Goal: Task Accomplishment & Management: Use online tool/utility

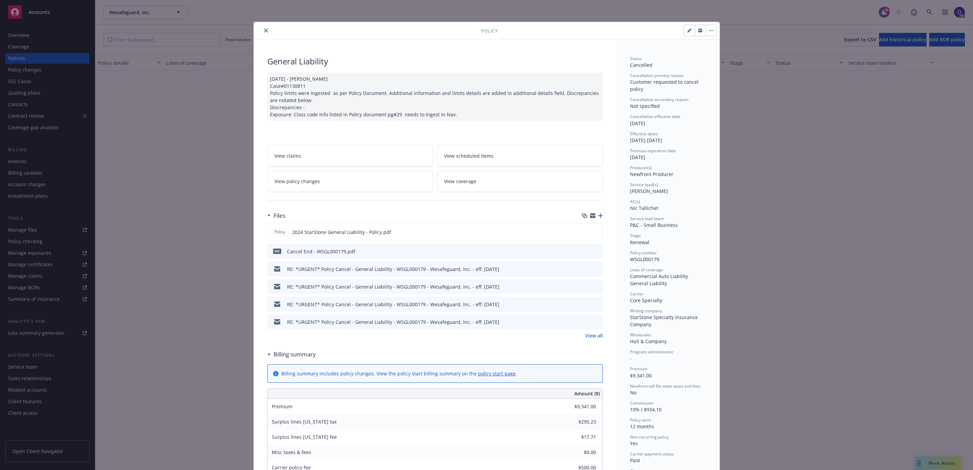
click at [265, 31] on button "close" at bounding box center [266, 30] width 8 height 8
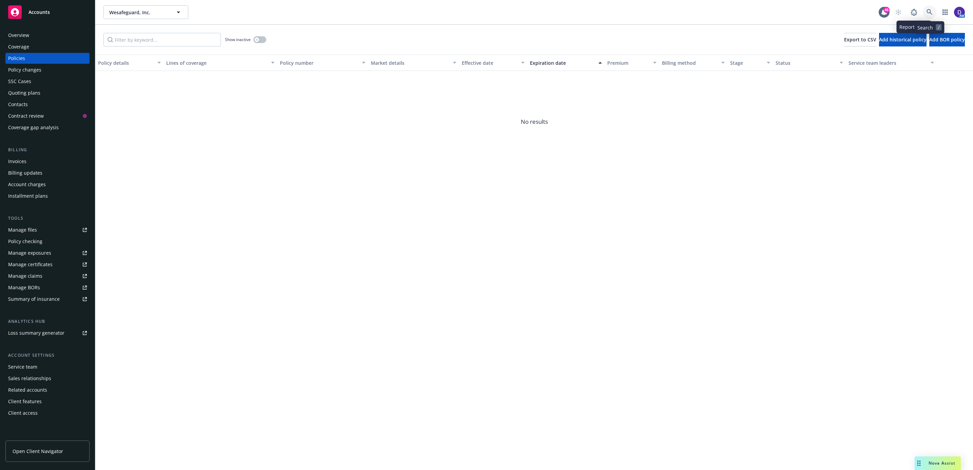
click at [929, 12] on icon at bounding box center [930, 12] width 6 height 6
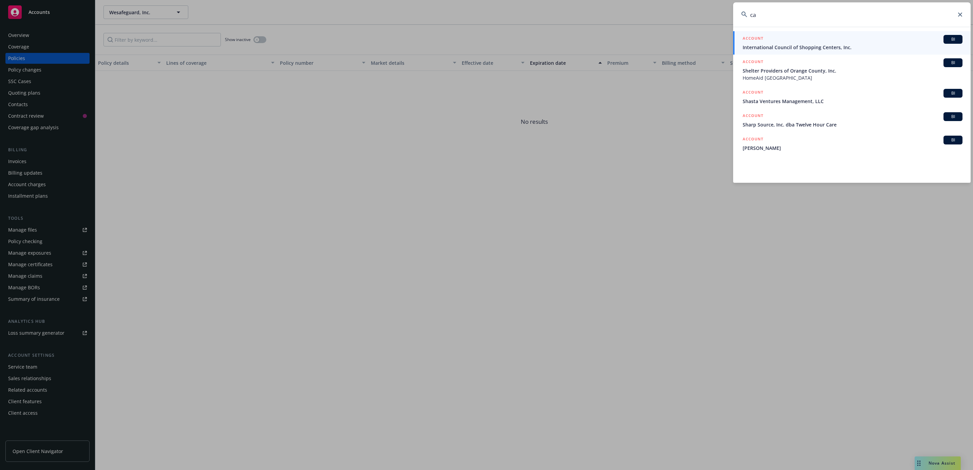
type input "c"
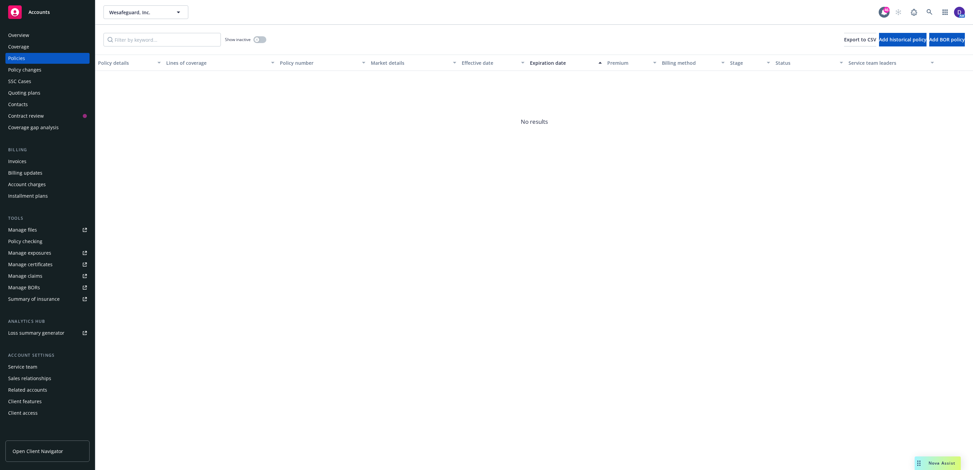
click at [933, 464] on span "Nova Assist" at bounding box center [942, 463] width 27 height 6
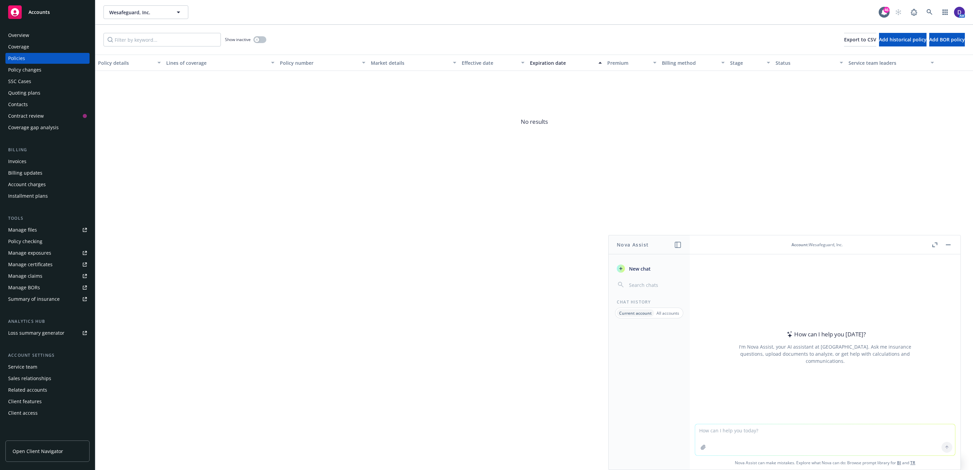
click at [749, 446] on textarea at bounding box center [825, 439] width 260 height 31
click at [716, 431] on textarea "provide an email contact list for primary service contacts on all policies that…" at bounding box center [825, 440] width 260 height 32
type textarea "provide a report of policies with an email contact list for primary service con…"
click at [945, 446] on icon at bounding box center [947, 447] width 5 height 5
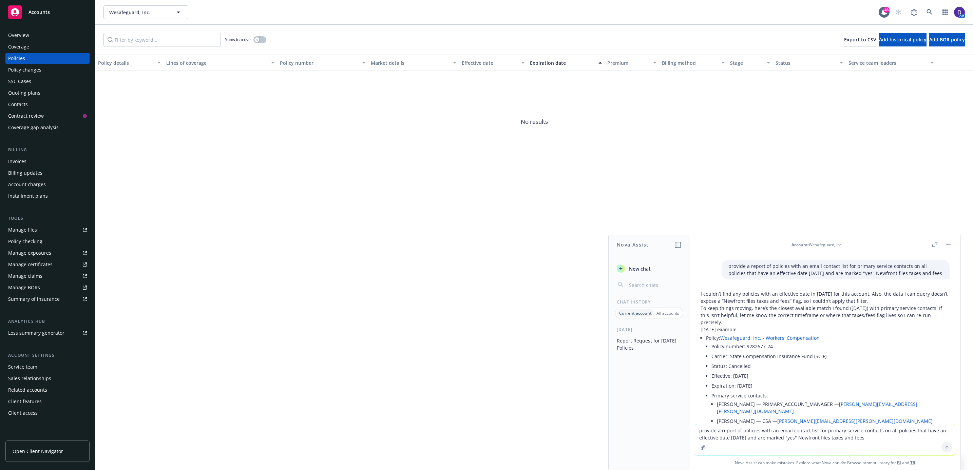
scroll to position [51, 0]
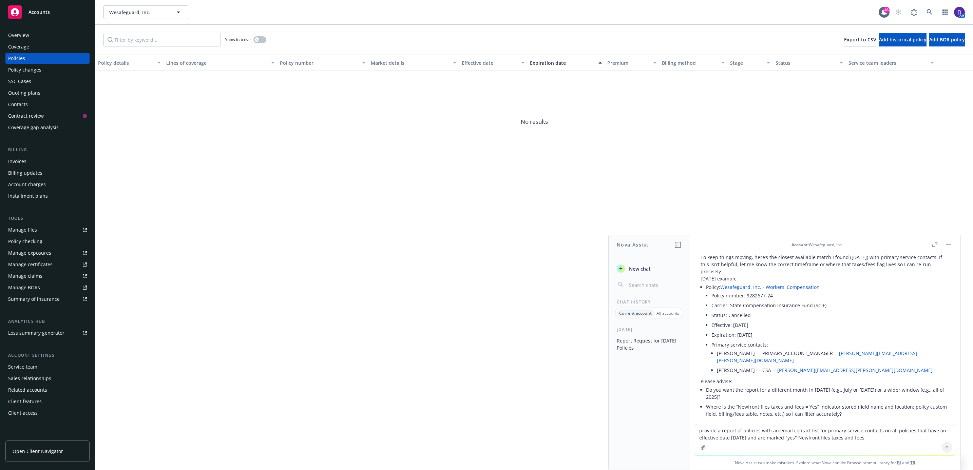
click at [840, 187] on div "Policy details Lines of coverage Policy number Market details Effective date Ex…" at bounding box center [534, 263] width 878 height 416
click at [508, 390] on div "Policy details Lines of coverage Policy number Market details Effective date Ex…" at bounding box center [534, 263] width 878 height 416
click at [952, 246] on header "Account : Wesafeguard, Inc." at bounding box center [825, 244] width 271 height 19
click at [945, 245] on button "button" at bounding box center [948, 245] width 8 height 8
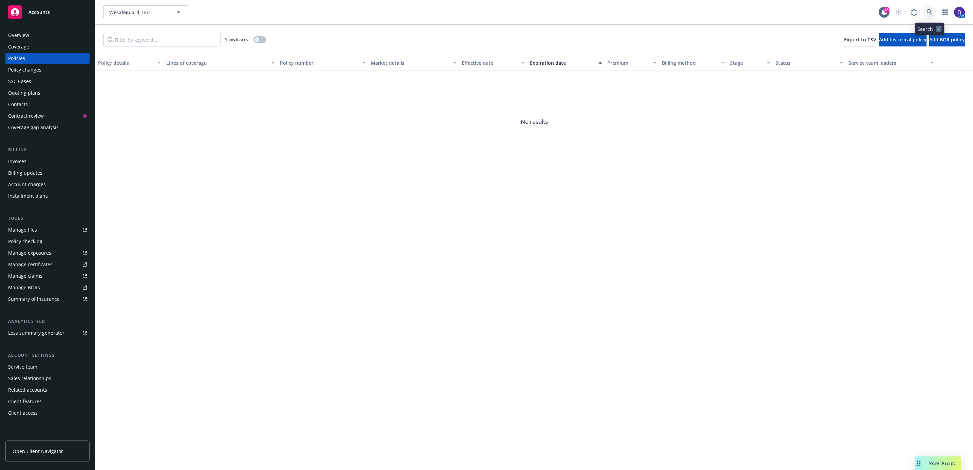
click at [931, 15] on link at bounding box center [930, 12] width 14 height 14
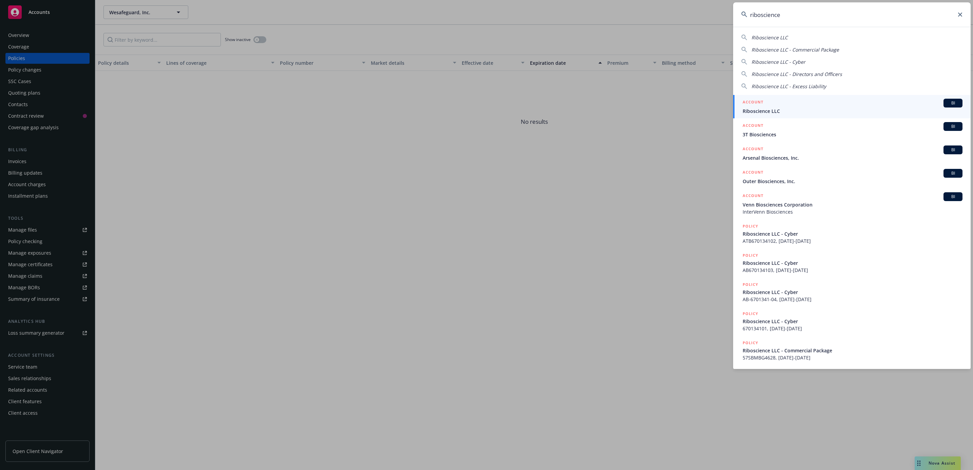
type input "riboscience"
click at [801, 106] on div "ACCOUNT BI" at bounding box center [853, 103] width 220 height 9
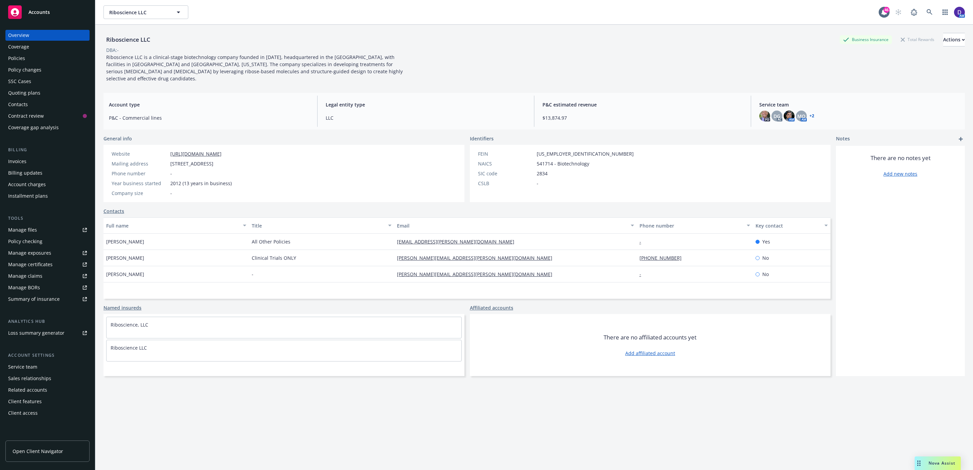
click at [51, 60] on div "Policies" at bounding box center [47, 58] width 79 height 11
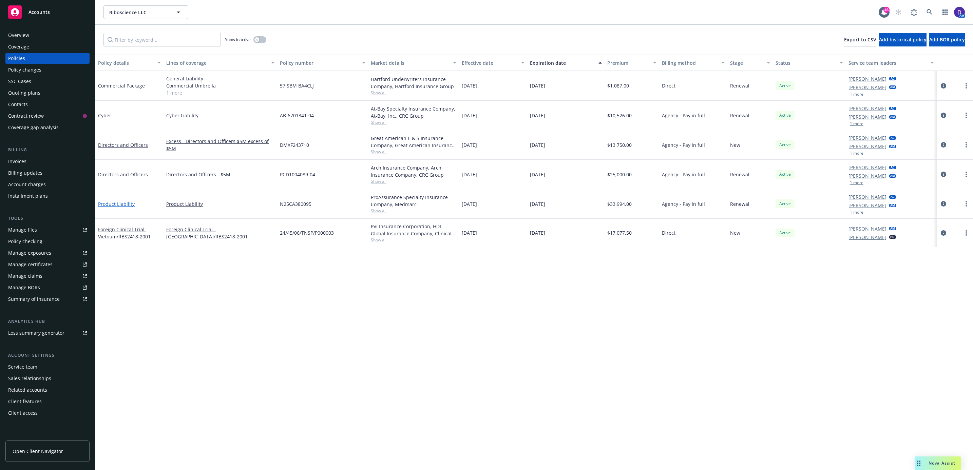
click at [119, 203] on link "Product Liability" at bounding box center [116, 204] width 37 height 6
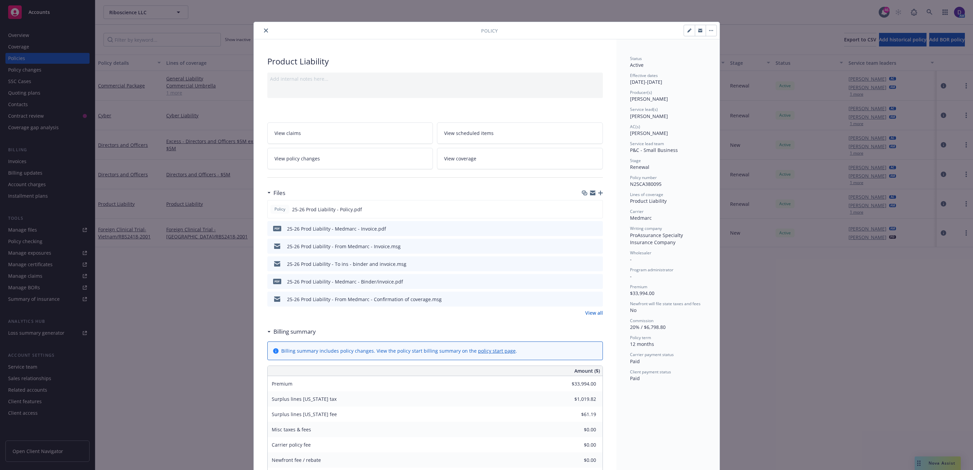
click at [590, 314] on link "View all" at bounding box center [594, 312] width 18 height 7
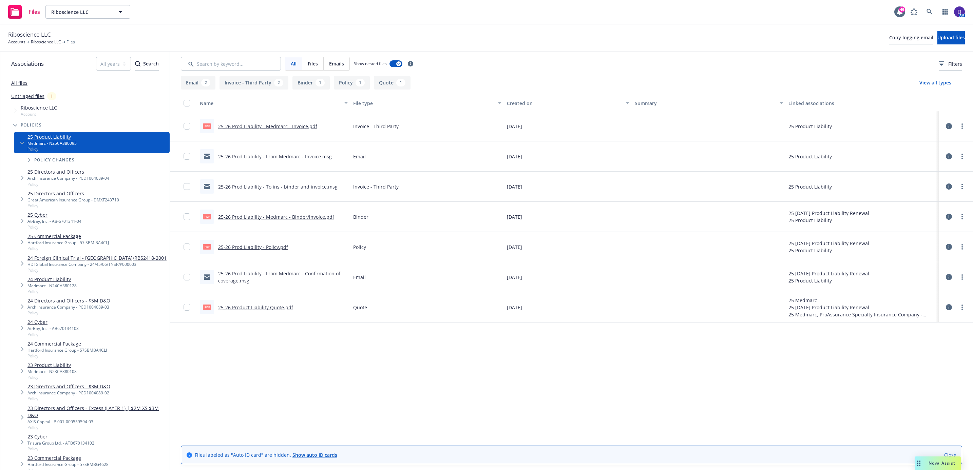
click at [284, 129] on link "25-26 Prod Liability - Medmarc - Invoice.pdf" at bounding box center [267, 126] width 99 height 6
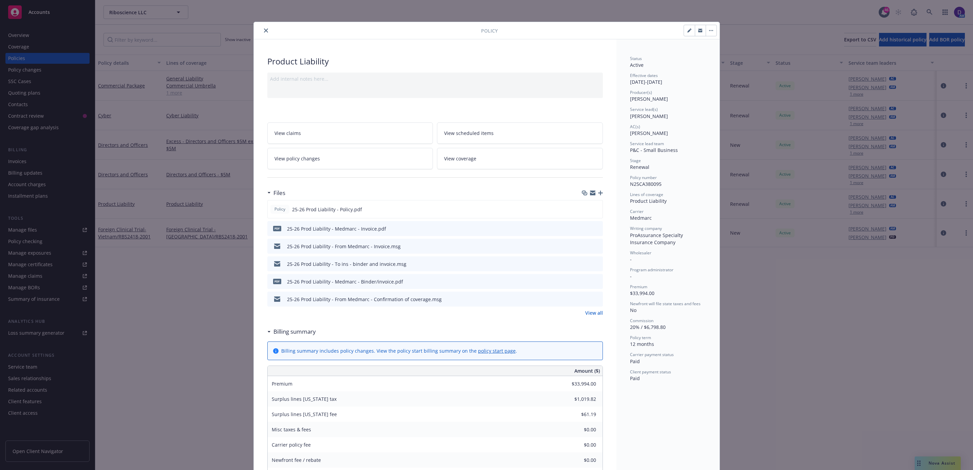
click at [713, 30] on div at bounding box center [700, 31] width 33 height 12
click at [709, 32] on button "button" at bounding box center [711, 30] width 11 height 11
click at [264, 31] on icon "close" at bounding box center [266, 31] width 4 height 4
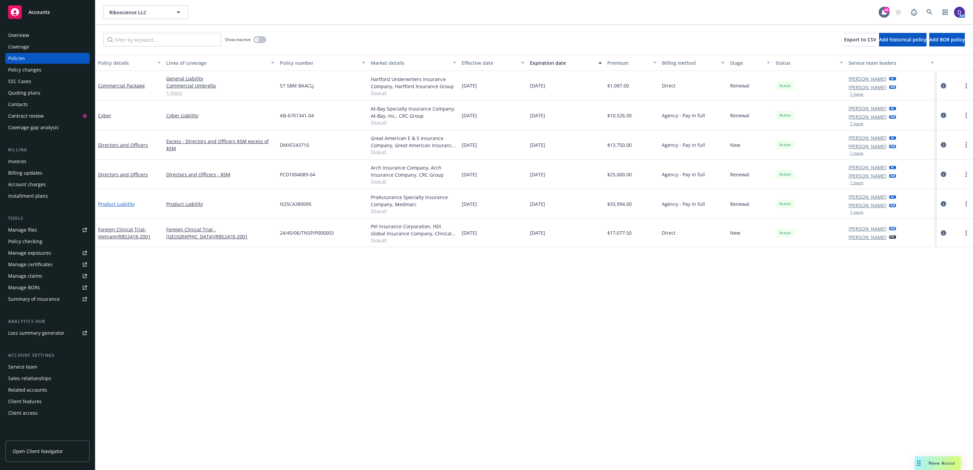
click at [118, 204] on link "Product Liability" at bounding box center [116, 204] width 37 height 6
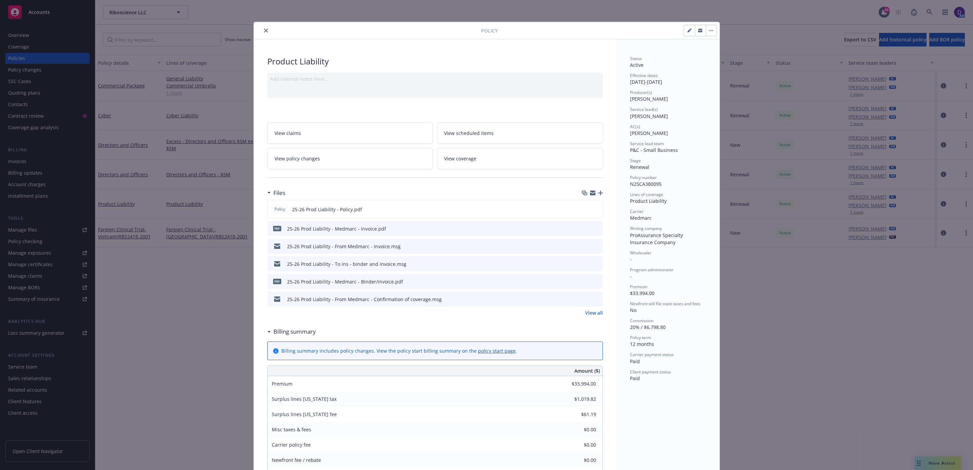
scroll to position [20, 0]
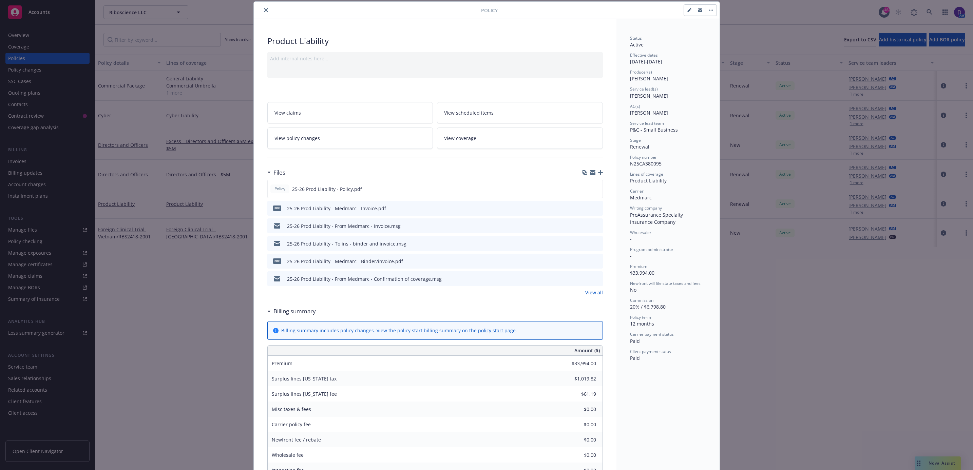
click at [314, 140] on span "View policy changes" at bounding box center [297, 138] width 45 height 7
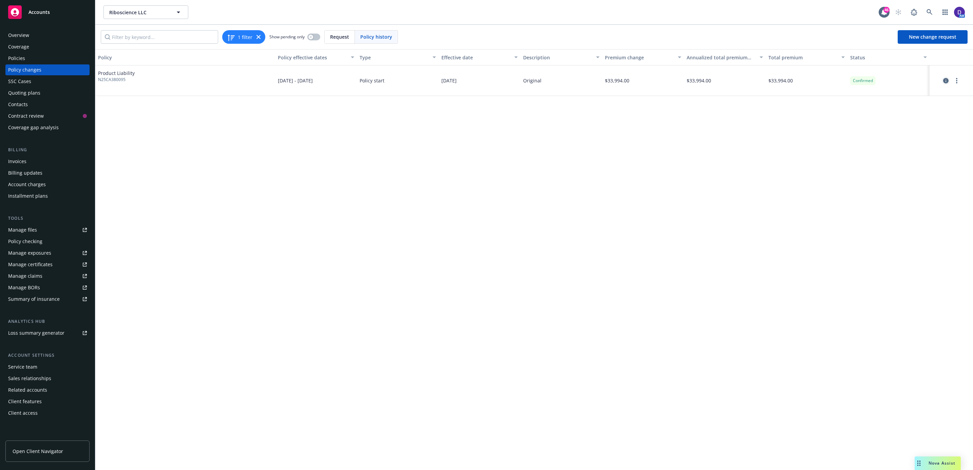
click at [946, 81] on icon "circleInformation" at bounding box center [945, 80] width 5 height 5
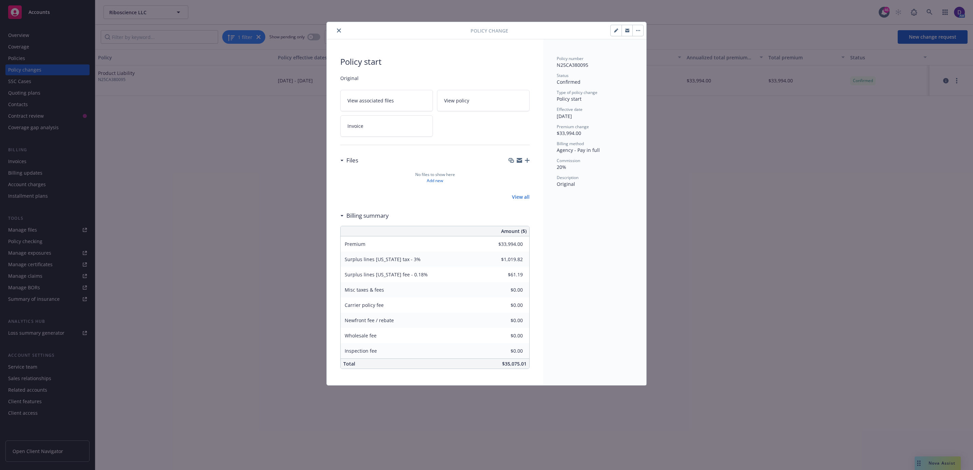
click at [616, 32] on icon "button" at bounding box center [616, 31] width 4 height 4
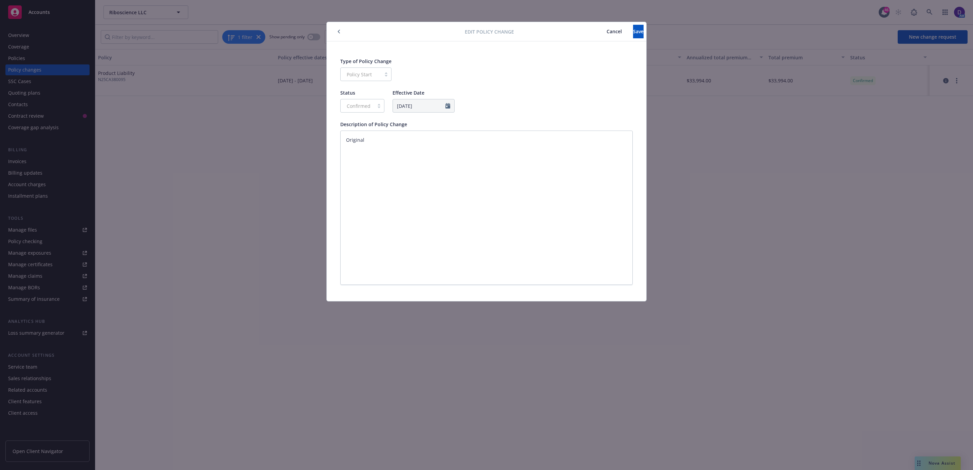
click at [338, 33] on icon "button" at bounding box center [339, 32] width 3 height 4
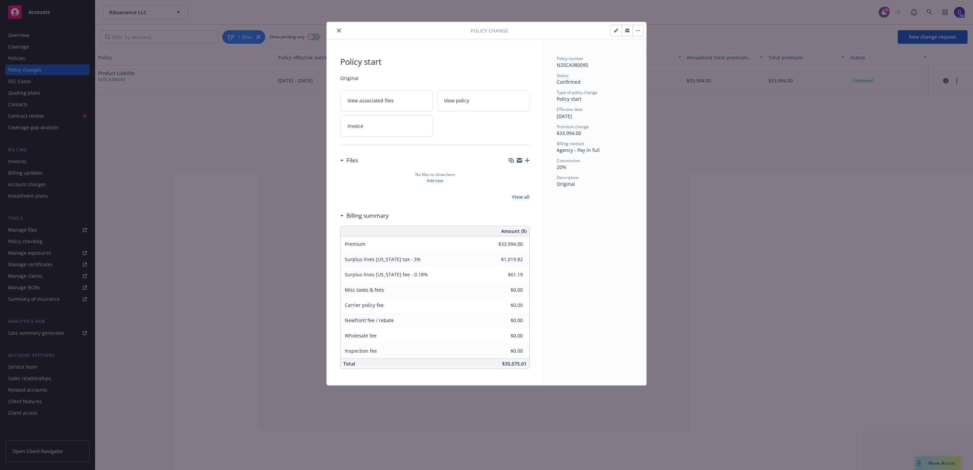
click at [338, 32] on icon "close" at bounding box center [339, 31] width 4 height 4
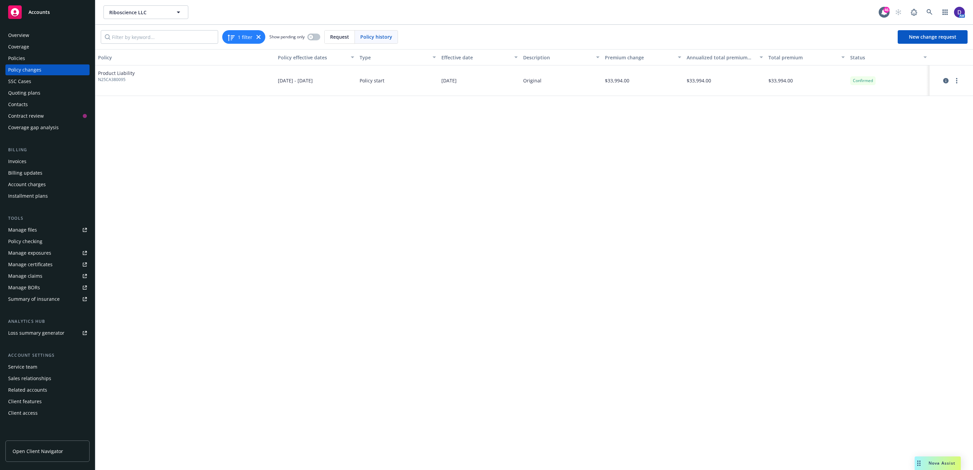
click at [941, 82] on div at bounding box center [951, 81] width 38 height 8
click at [944, 81] on icon "circleInformation" at bounding box center [945, 80] width 5 height 5
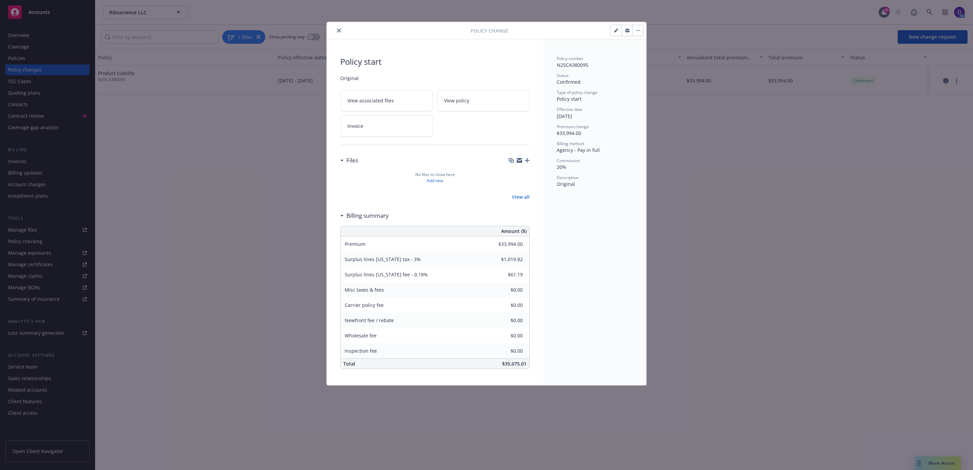
click at [612, 33] on button "button" at bounding box center [616, 30] width 11 height 11
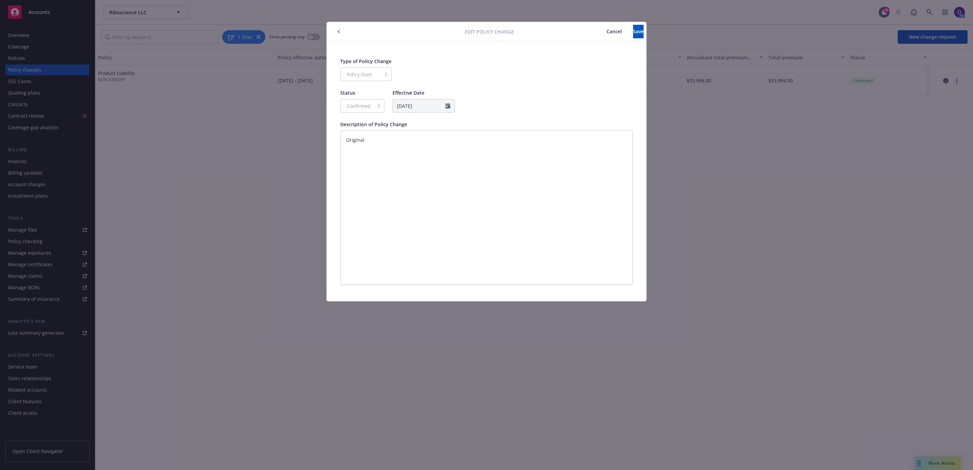
click at [375, 76] on div "Policy Start" at bounding box center [365, 75] width 51 height 14
click at [451, 73] on div "Type of Policy Change Policy Start" at bounding box center [486, 69] width 293 height 23
click at [594, 21] on div "Edit policy change Cancel Save Type of Policy Change Policy Start Status Confir…" at bounding box center [486, 235] width 973 height 470
drag, startPoint x: 594, startPoint y: 21, endPoint x: 597, endPoint y: 30, distance: 9.2
click at [607, 30] on span "Cancel" at bounding box center [614, 31] width 15 height 6
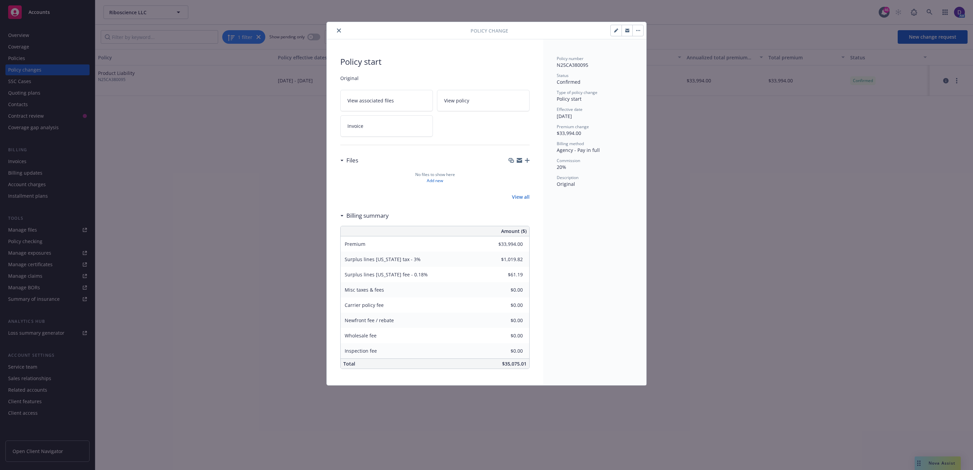
click at [341, 32] on button "close" at bounding box center [339, 30] width 8 height 8
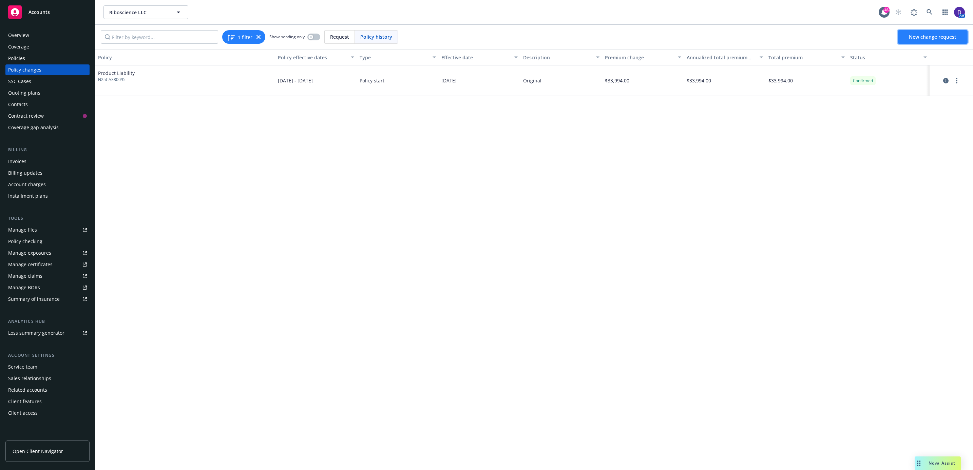
click at [948, 37] on span "New change request" at bounding box center [933, 37] width 48 height 6
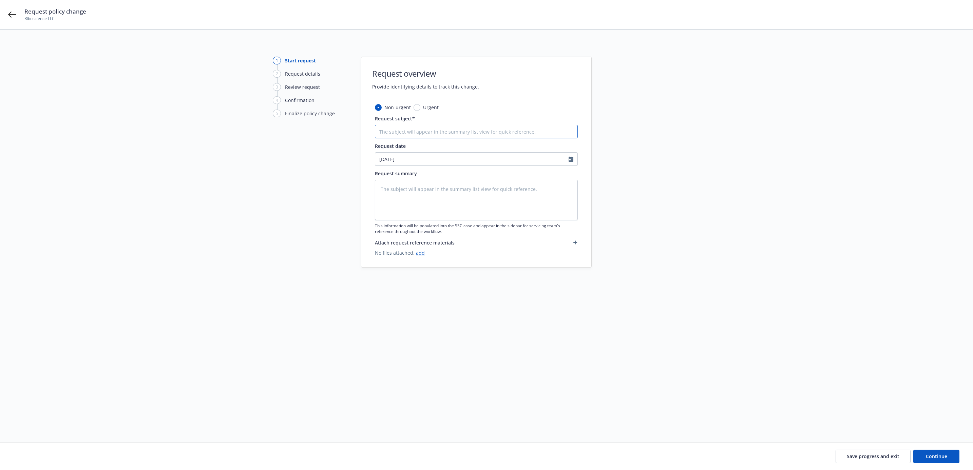
click at [445, 138] on input "Request subject*" at bounding box center [476, 132] width 203 height 14
type textarea "x"
type input "N"
type textarea "x"
type input "NF"
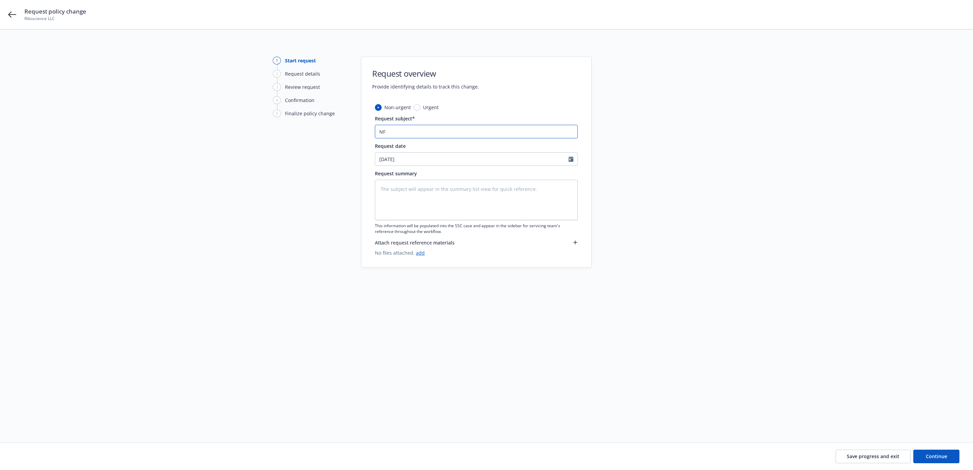
type textarea "x"
type input "NF"
type textarea "x"
type input "NF F"
type textarea "x"
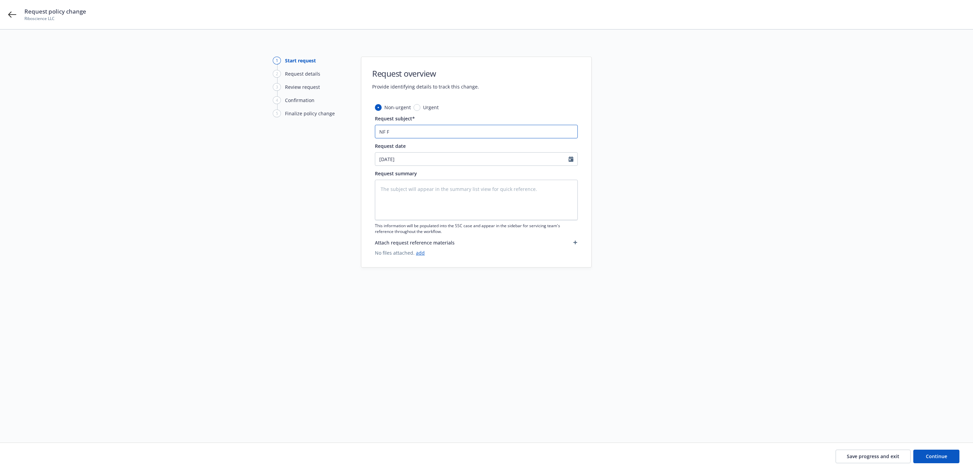
type input "NF Fi"
type textarea "x"
type input "NF Fil"
type textarea "x"
type input "NF File"
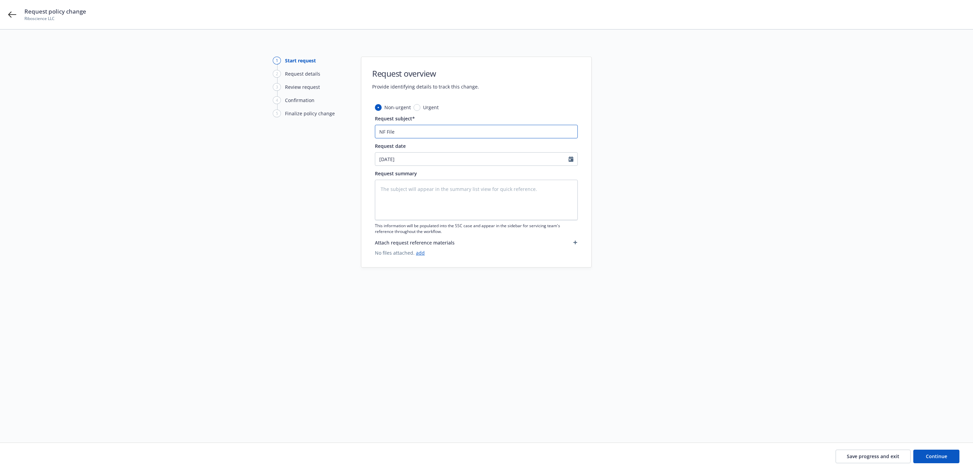
type textarea "x"
type input "NF Filed"
type textarea "x"
type input "NF Filed"
type textarea "x"
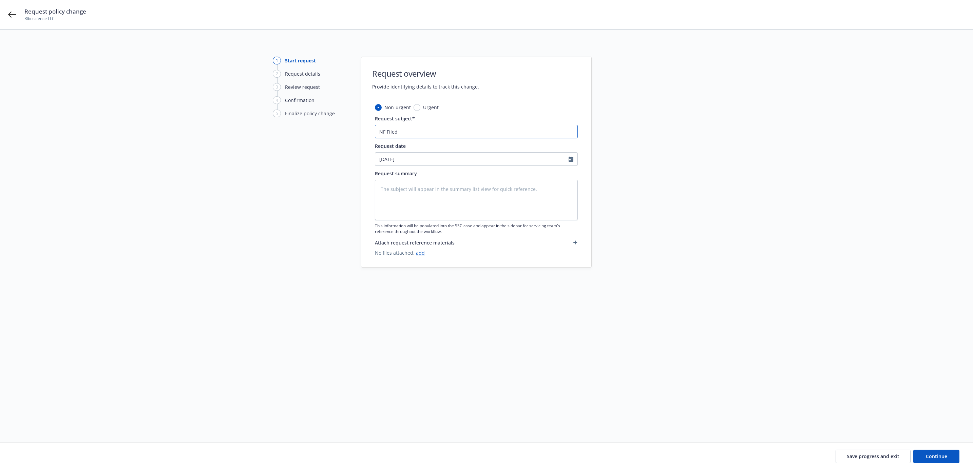
type input "NF Filed"
type textarea "x"
type input "NF File"
type textarea "x"
type input "NF Files"
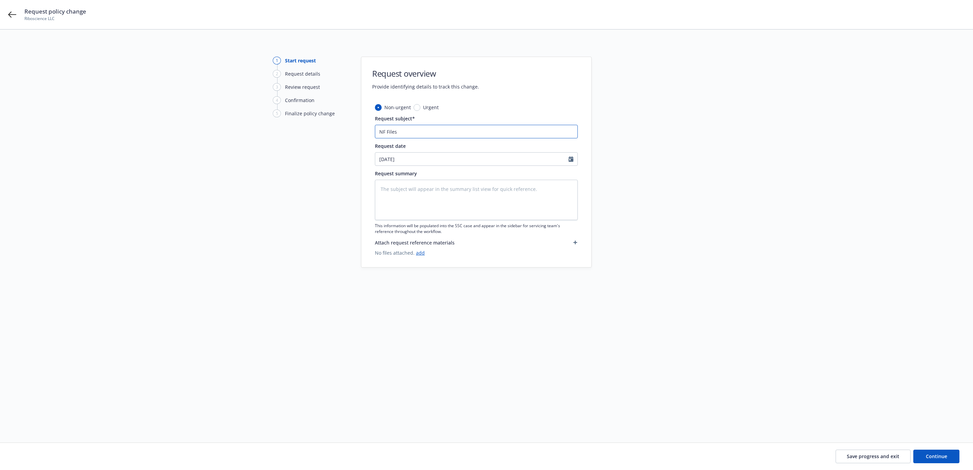
type textarea "x"
type input "NF Files"
type textarea "x"
type input "NF Files S"
type textarea "x"
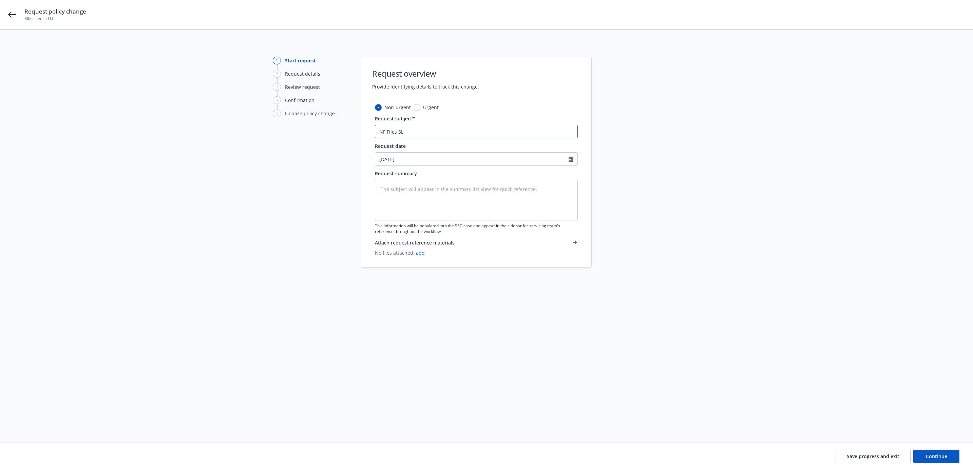
type input "NF Files SL"
select select "10"
type input "08/25/2025"
type textarea "x"
click at [454, 203] on textarea at bounding box center [476, 200] width 203 height 40
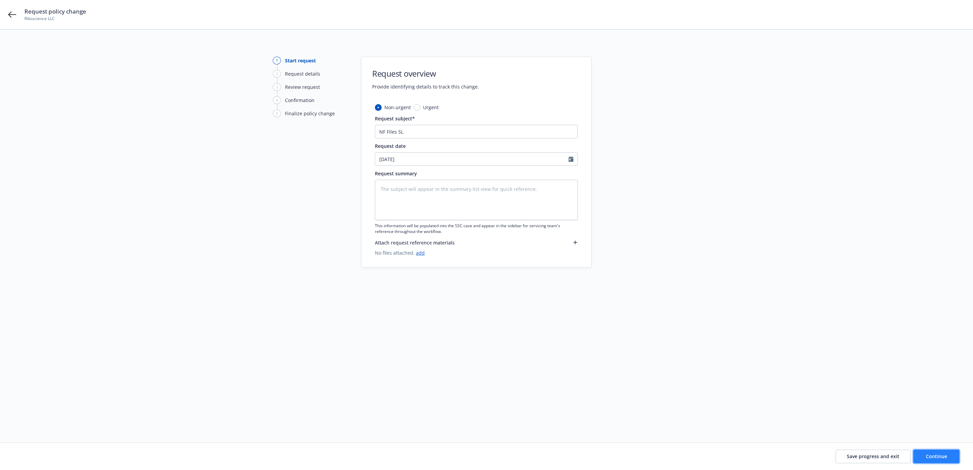
click at [947, 462] on button "Continue" at bounding box center [936, 457] width 46 height 14
type textarea "x"
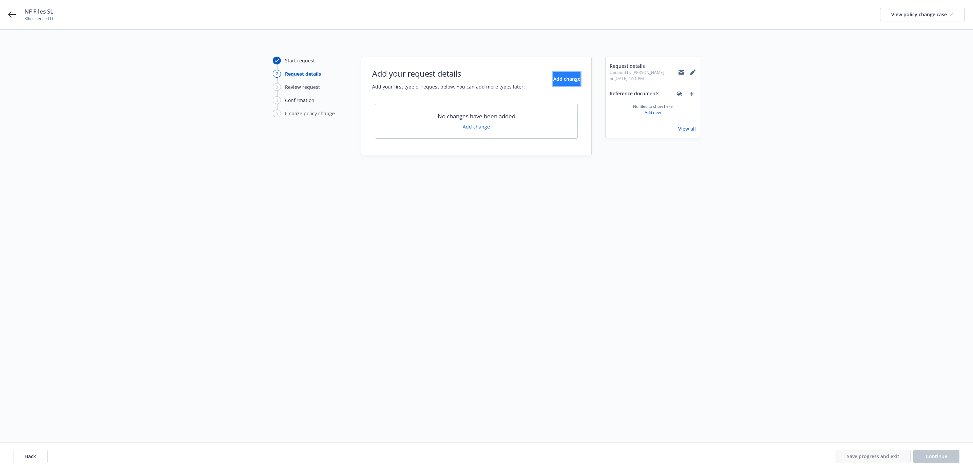
click at [554, 81] on span "Add change" at bounding box center [566, 79] width 27 height 6
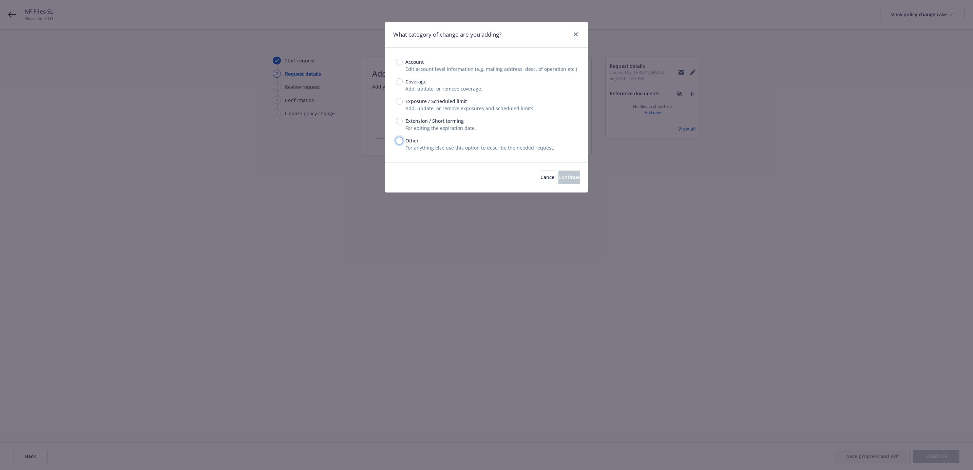
click at [398, 142] on input "Other" at bounding box center [399, 140] width 7 height 7
radio input "true"
click at [569, 181] on button "Continue" at bounding box center [569, 178] width 21 height 14
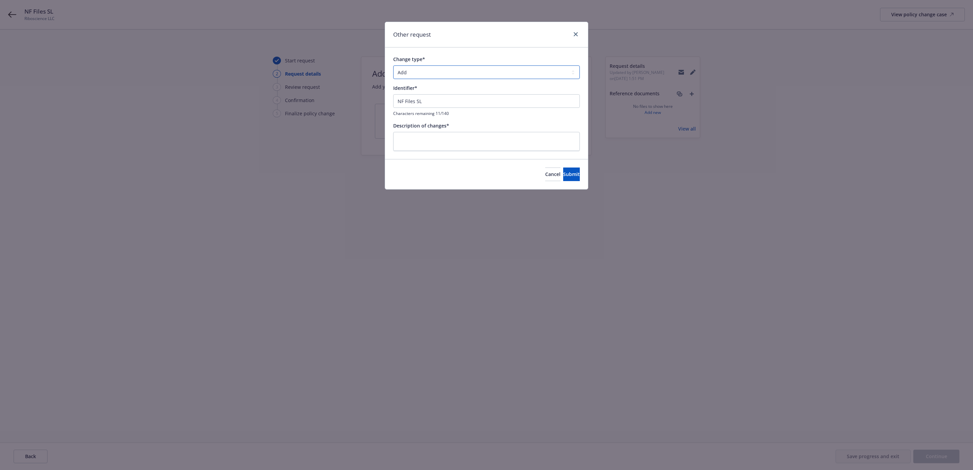
click at [453, 73] on select "Add Audit Change Remove" at bounding box center [486, 72] width 187 height 14
select select "CHANGE"
click at [393, 66] on select "Add Audit Change Remove" at bounding box center [486, 72] width 187 height 14
click at [464, 143] on textarea at bounding box center [486, 141] width 187 height 19
drag, startPoint x: 429, startPoint y: 100, endPoint x: 377, endPoint y: 99, distance: 52.3
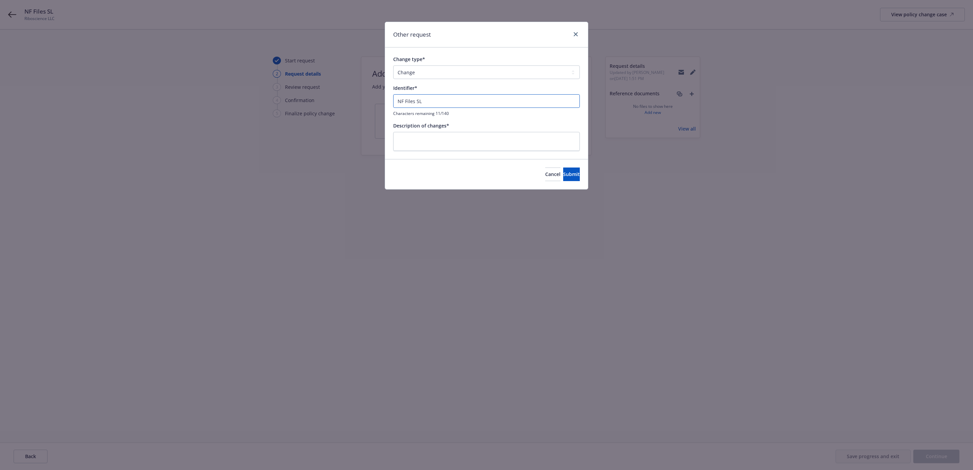
click at [377, 99] on div "Other request Change type* Add Audit Change Remove Identifier* NF Files SL Char…" at bounding box center [486, 235] width 973 height 470
click at [404, 140] on textarea at bounding box center [486, 141] width 187 height 19
paste textarea "NF Files SL"
type textarea "x"
type textarea "NF Files SL"
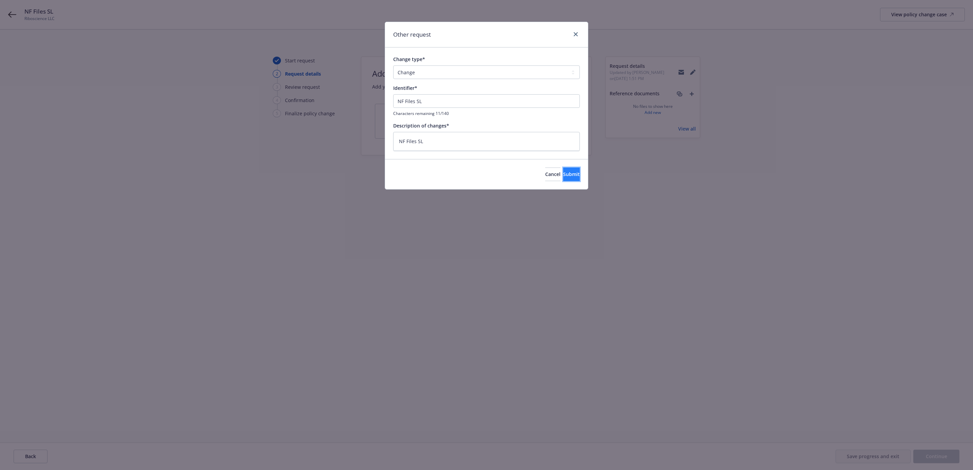
click at [563, 174] on span "Submit" at bounding box center [571, 174] width 17 height 6
type textarea "x"
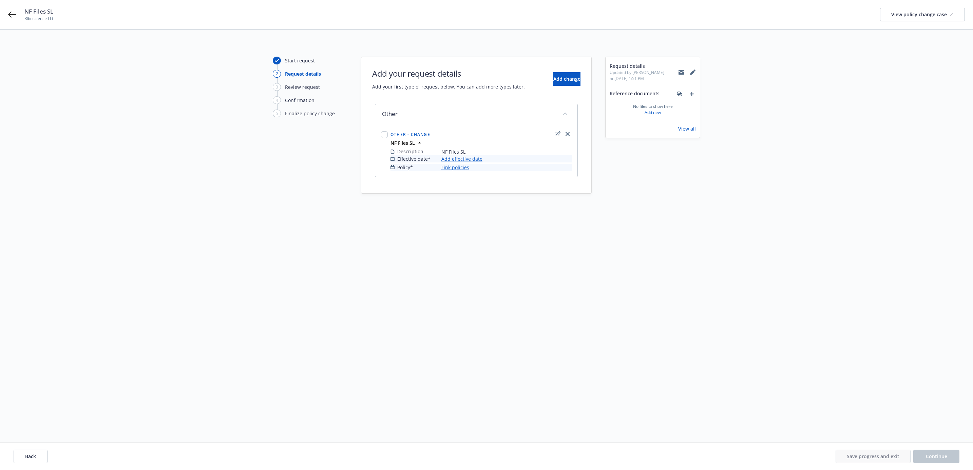
click at [381, 136] on div at bounding box center [385, 151] width 10 height 44
click at [386, 136] on input "checkbox" at bounding box center [384, 134] width 7 height 7
checkbox input "true"
click at [475, 159] on link "Add effective date" at bounding box center [461, 158] width 41 height 7
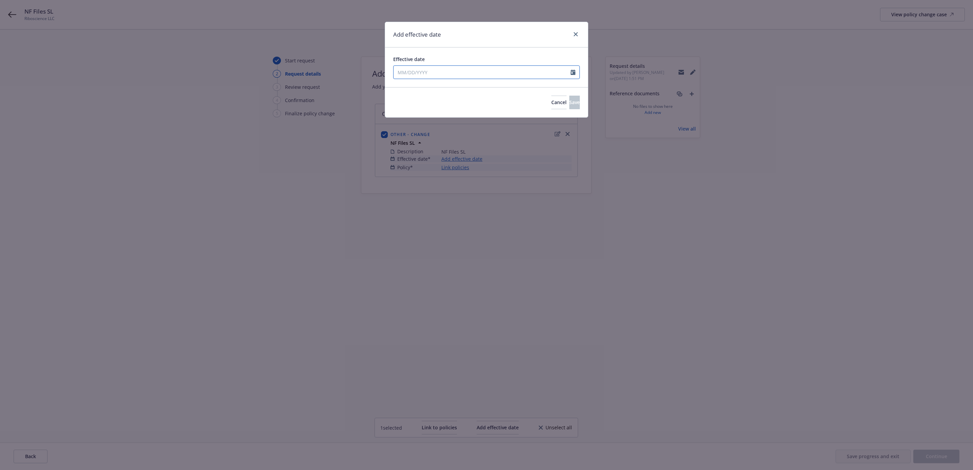
select select "10"
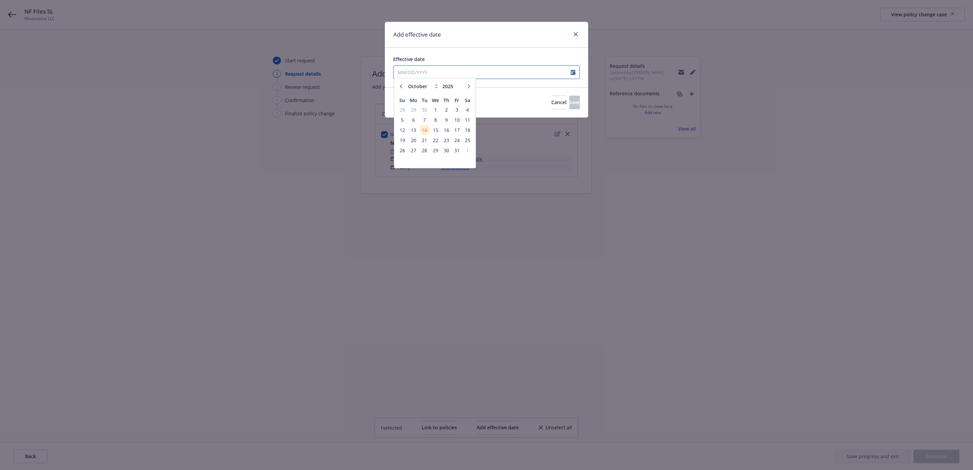
click at [493, 73] on input "Effective date" at bounding box center [482, 72] width 177 height 13
type input "08/25/2025"
click at [401, 88] on icon "button" at bounding box center [401, 89] width 2 height 4
click at [400, 88] on icon "button" at bounding box center [401, 89] width 4 height 4
select select "8"
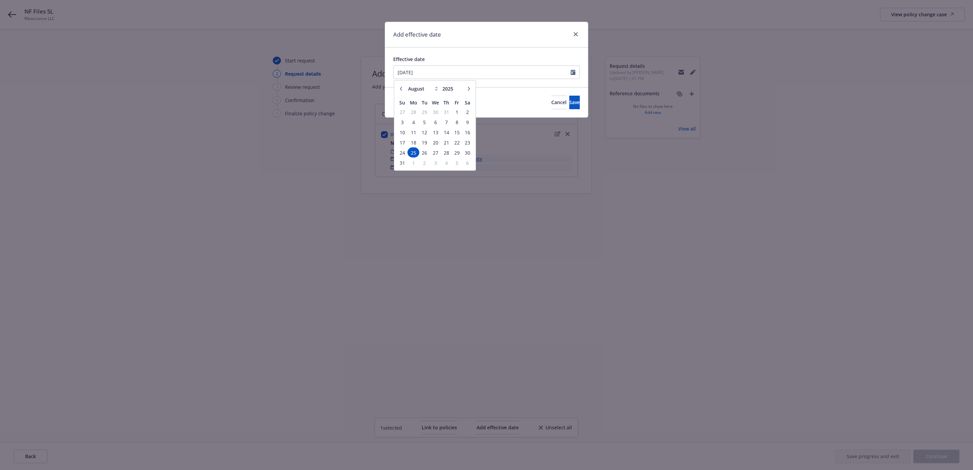
click at [414, 154] on span "25" at bounding box center [413, 152] width 10 height 8
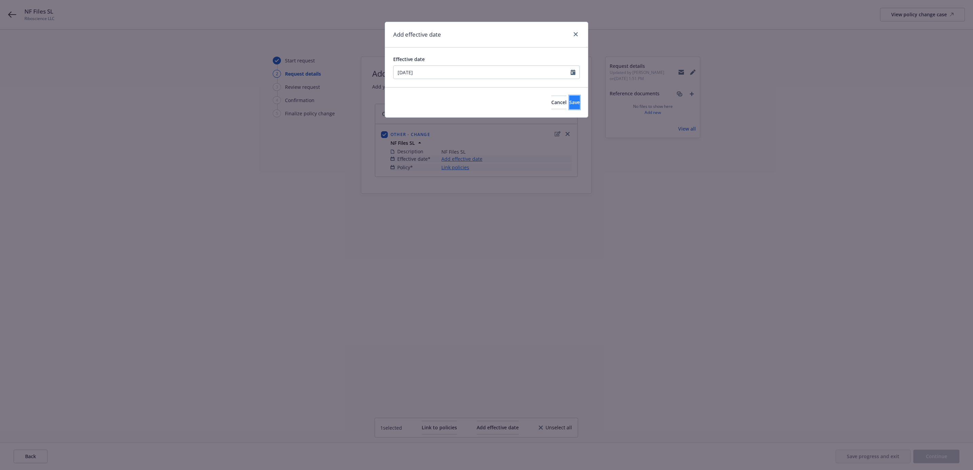
click at [572, 97] on button "Save" at bounding box center [574, 103] width 11 height 14
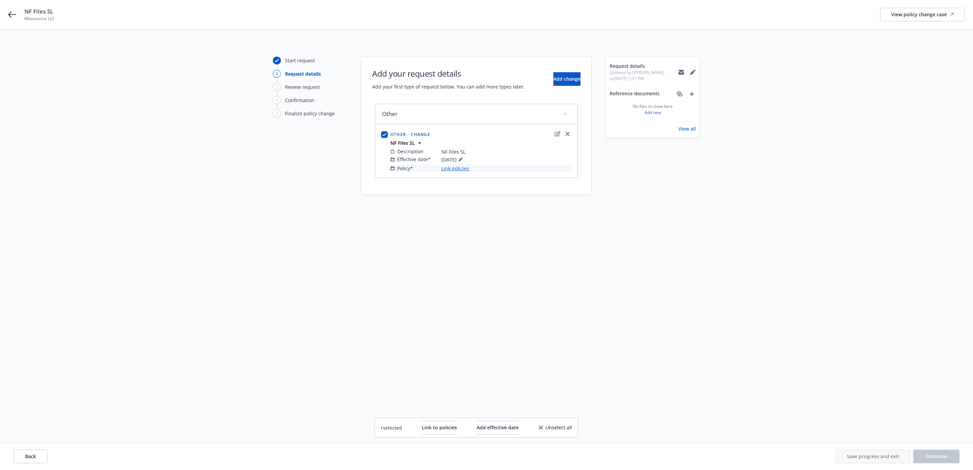
click at [459, 171] on link "Link policies" at bounding box center [455, 168] width 28 height 7
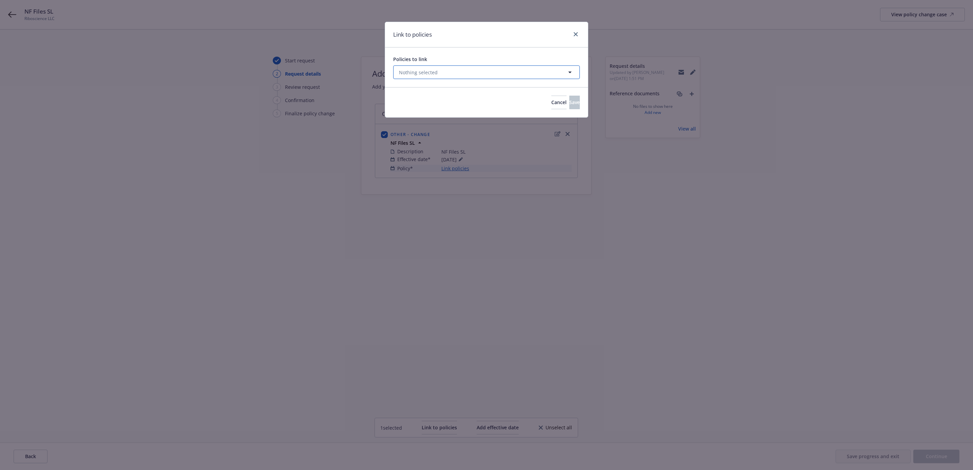
click at [534, 75] on button "Nothing selected" at bounding box center [486, 72] width 187 height 14
select select "ACTIVE"
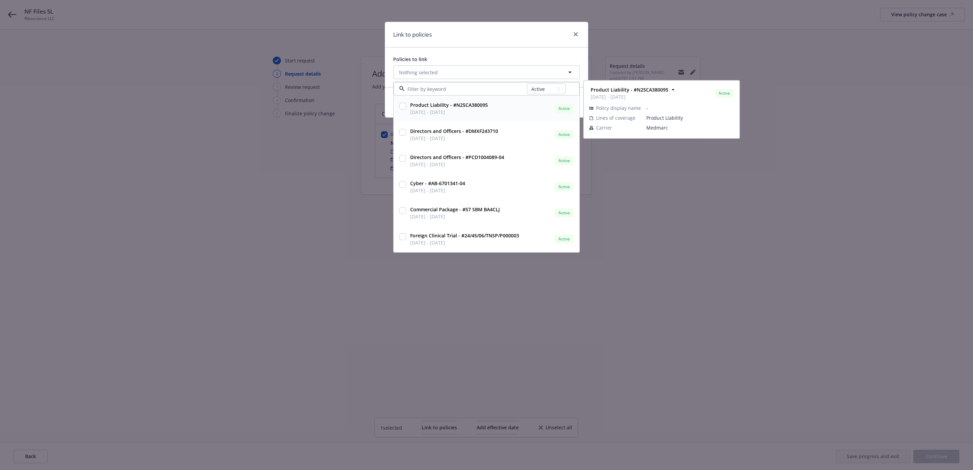
click at [446, 106] on strong "Product Liability - #N25CA380095" at bounding box center [449, 105] width 78 height 6
checkbox input "true"
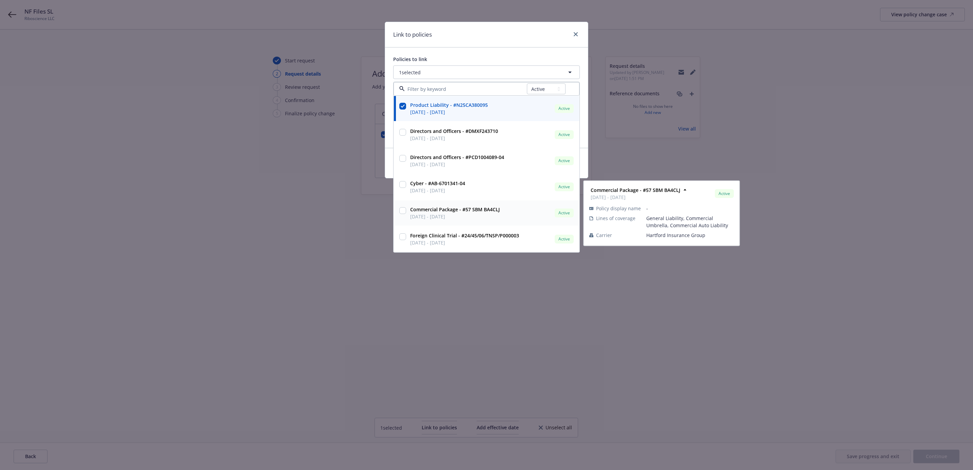
click at [661, 181] on div "Commercial Package - #57 SBM BA4CLJ 04/14/2025 - 04/14/2026 Active Policy displ…" at bounding box center [662, 213] width 156 height 65
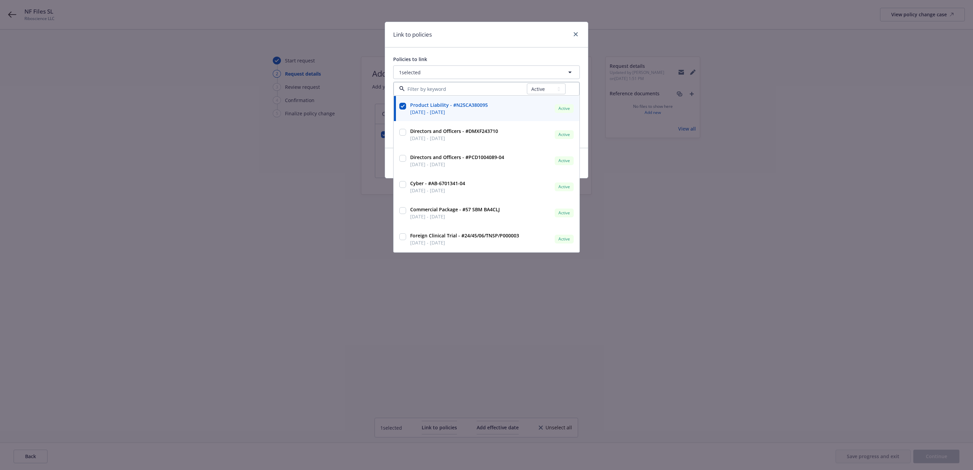
click at [707, 224] on div "Link to policies Policies to link 1 selected All Active Upcoming Expired Cancel…" at bounding box center [486, 235] width 973 height 470
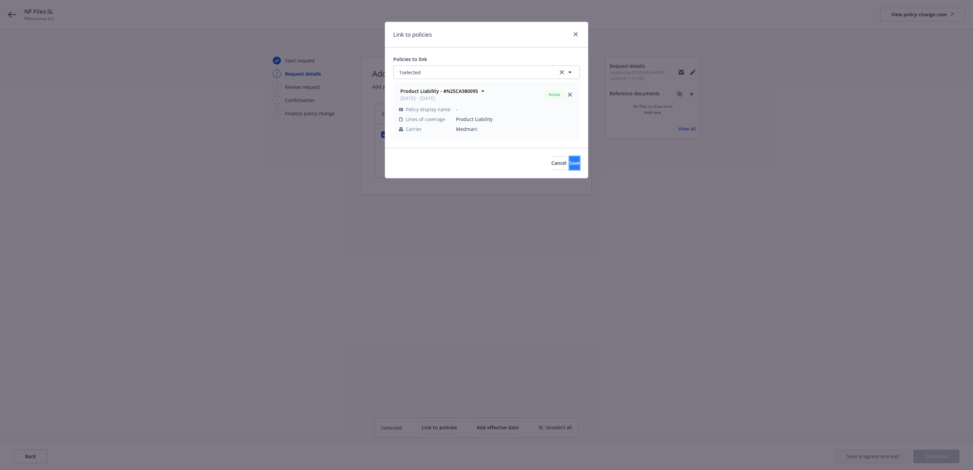
click at [570, 165] on button "Save" at bounding box center [574, 163] width 11 height 14
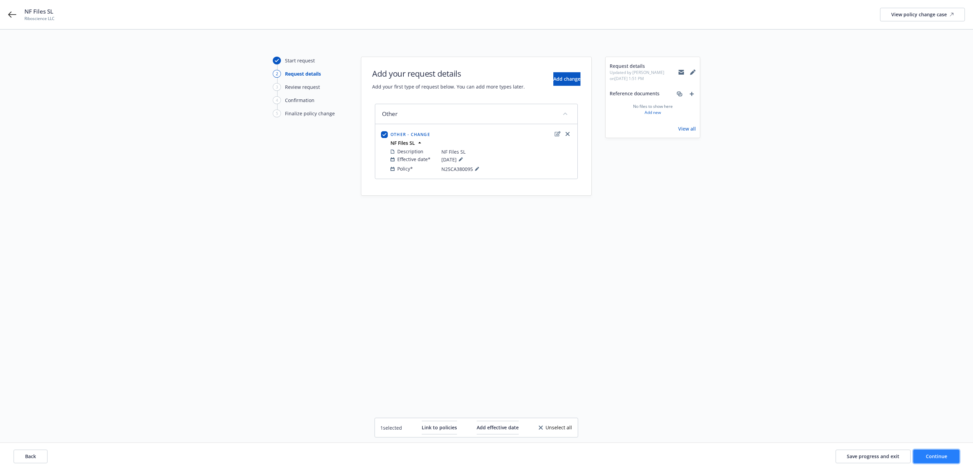
click at [931, 456] on span "Continue" at bounding box center [936, 456] width 21 height 6
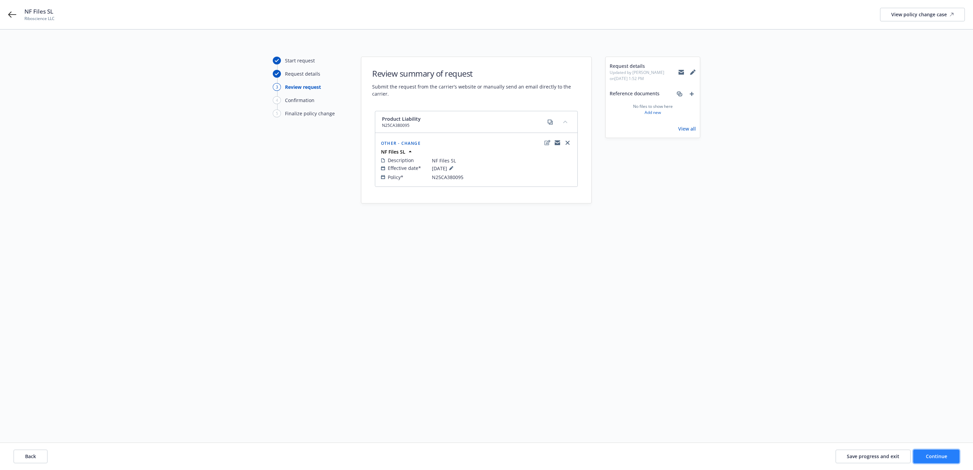
click at [932, 459] on span "Continue" at bounding box center [936, 456] width 21 height 6
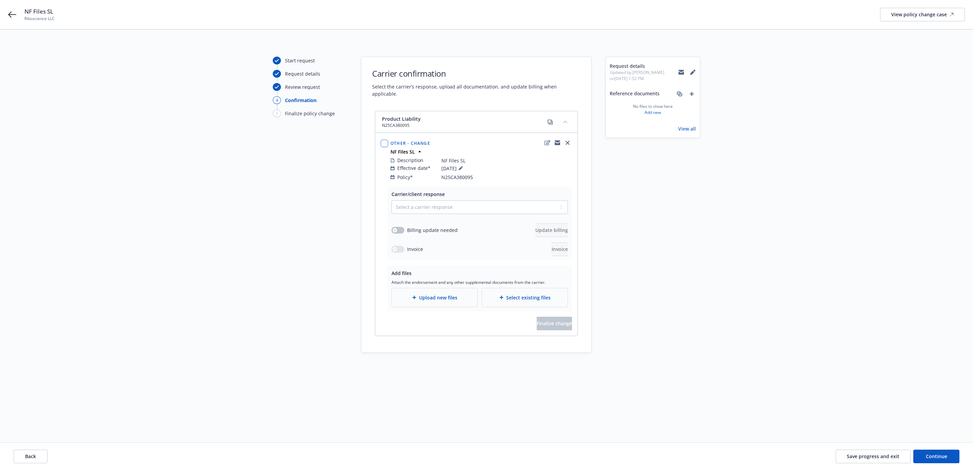
click at [386, 140] on input "checkbox" at bounding box center [384, 143] width 7 height 7
checkbox input "true"
click at [402, 227] on button "button" at bounding box center [398, 230] width 13 height 7
click at [543, 229] on button "Update billing" at bounding box center [551, 231] width 33 height 14
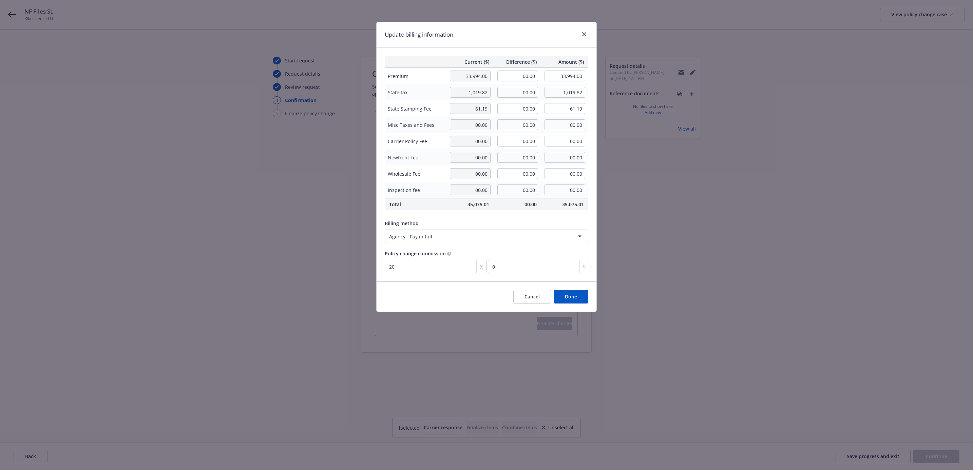
click at [522, 298] on button "Cancel" at bounding box center [532, 297] width 38 height 14
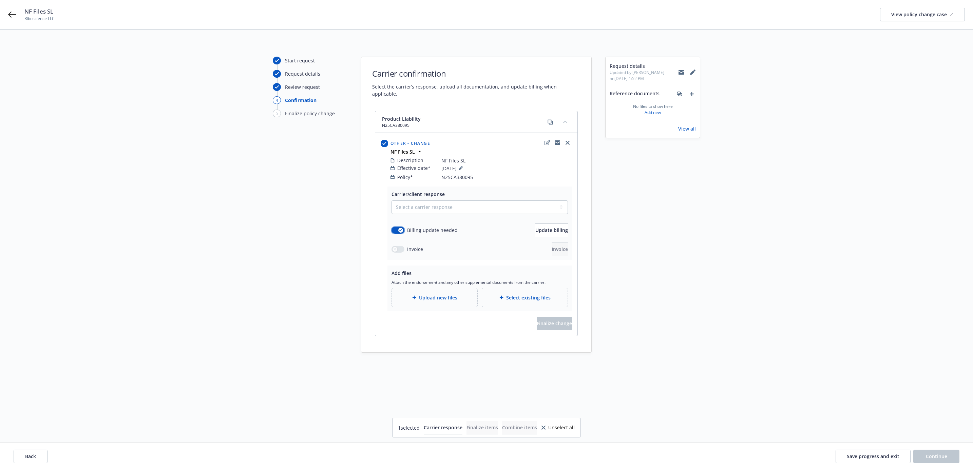
click at [400, 229] on icon "button" at bounding box center [400, 230] width 3 height 2
click at [399, 246] on button "button" at bounding box center [398, 249] width 13 height 7
click at [394, 227] on button "button" at bounding box center [398, 230] width 13 height 7
click at [541, 227] on span "Update billing" at bounding box center [551, 230] width 33 height 6
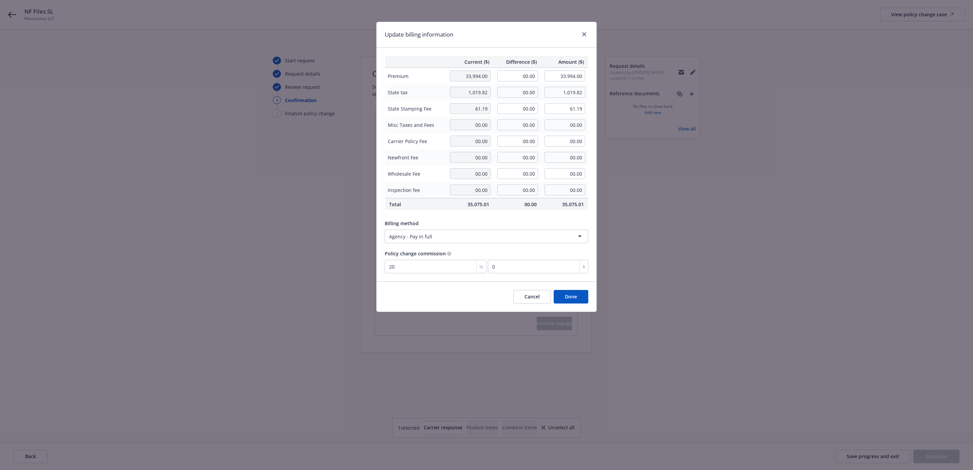
click at [482, 235] on html "NF Files SL Riboscience LLC View policy change case Start request Request detai…" at bounding box center [486, 235] width 973 height 470
click at [457, 302] on div "Cancel Done" at bounding box center [487, 297] width 220 height 30
drag, startPoint x: 532, startPoint y: 292, endPoint x: 524, endPoint y: 284, distance: 11.0
click at [532, 292] on button "Cancel" at bounding box center [532, 297] width 38 height 14
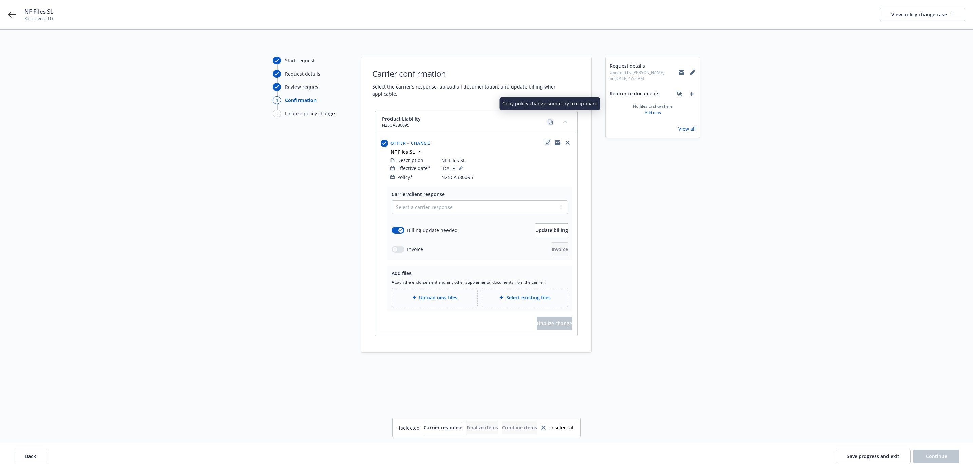
click at [546, 118] on link "copy" at bounding box center [550, 122] width 8 height 8
click at [558, 226] on button "Update billing" at bounding box center [551, 231] width 33 height 14
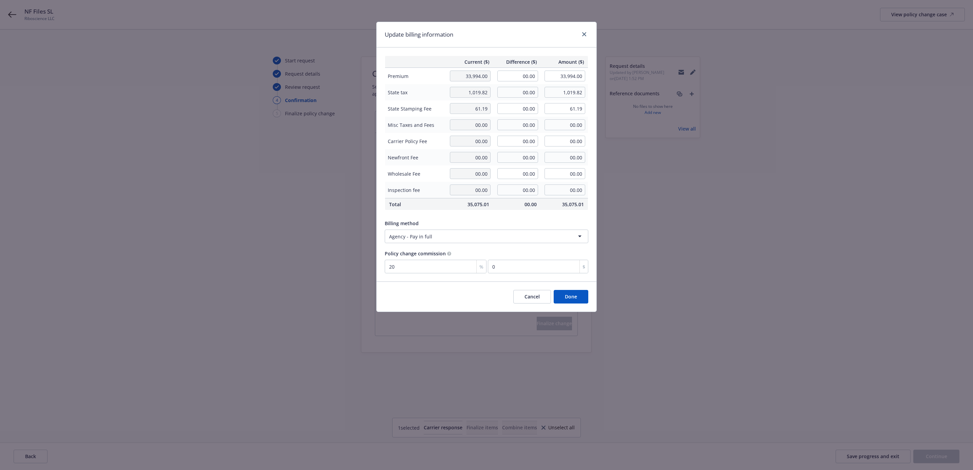
click at [522, 295] on button "Cancel" at bounding box center [532, 297] width 38 height 14
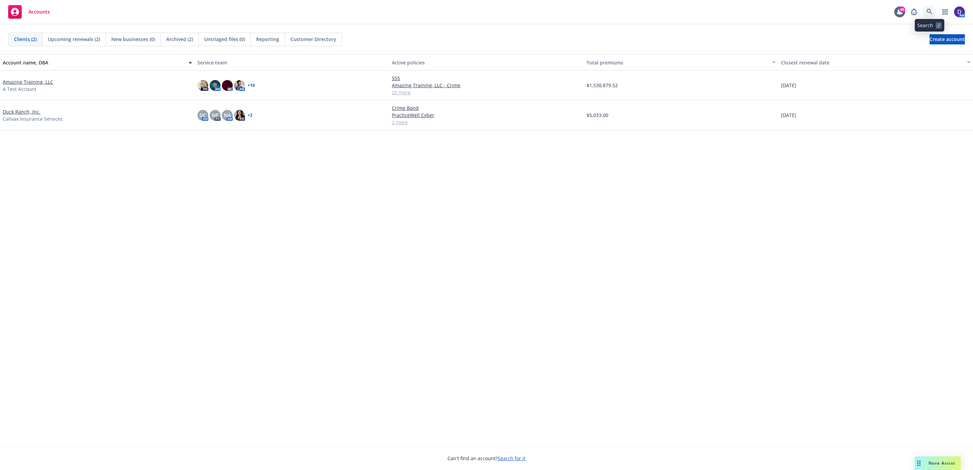
click at [935, 15] on link at bounding box center [930, 12] width 14 height 14
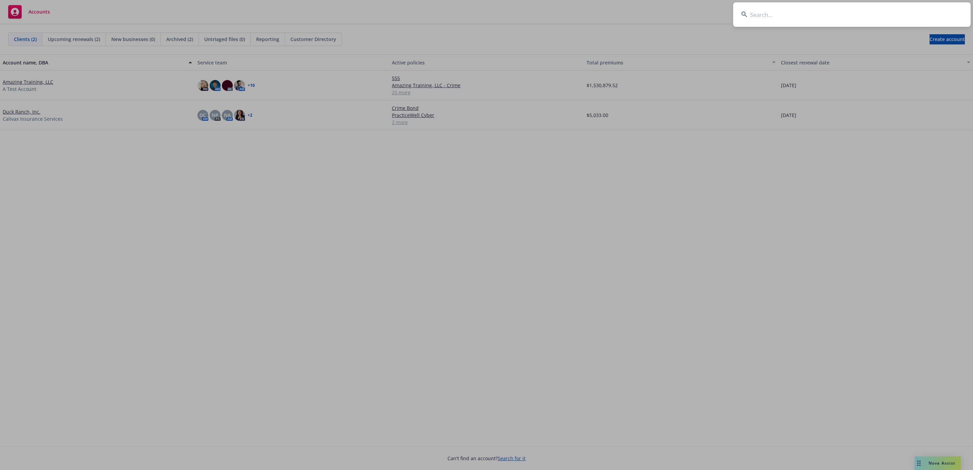
type input "e"
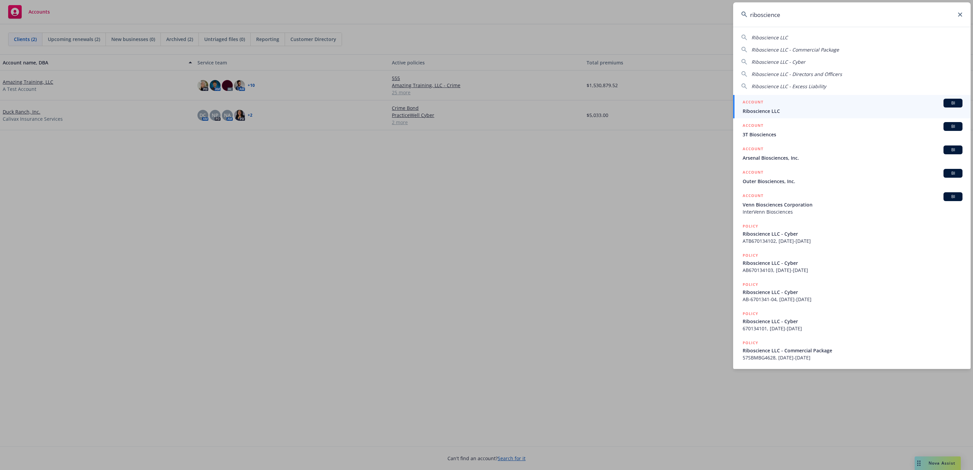
type input "riboscience"
click at [806, 103] on div "ACCOUNT BI" at bounding box center [853, 103] width 220 height 9
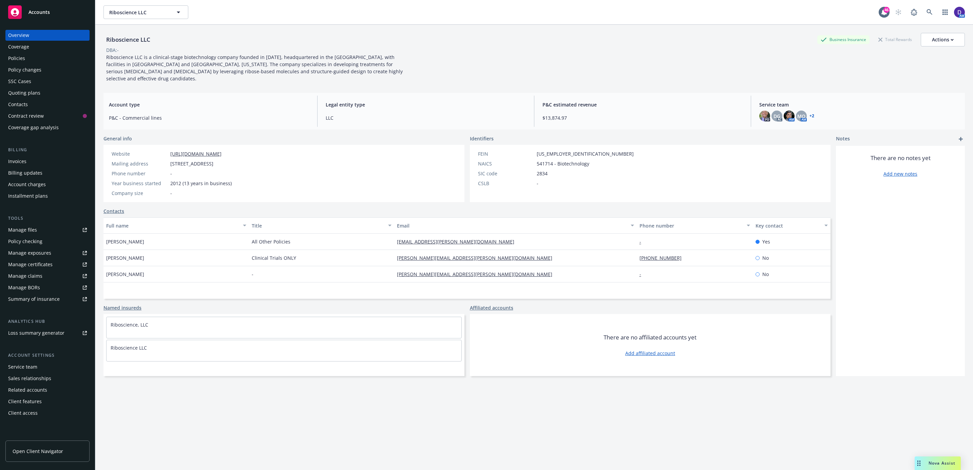
click at [36, 56] on div "Policies" at bounding box center [47, 58] width 79 height 11
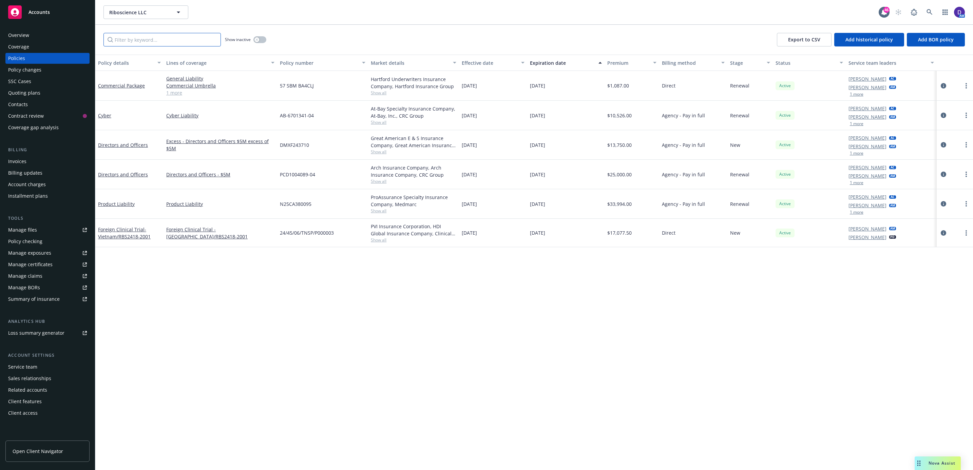
click at [156, 43] on input "Filter by keyword..." at bounding box center [161, 40] width 117 height 14
click at [112, 205] on link "Product Liability" at bounding box center [116, 204] width 37 height 6
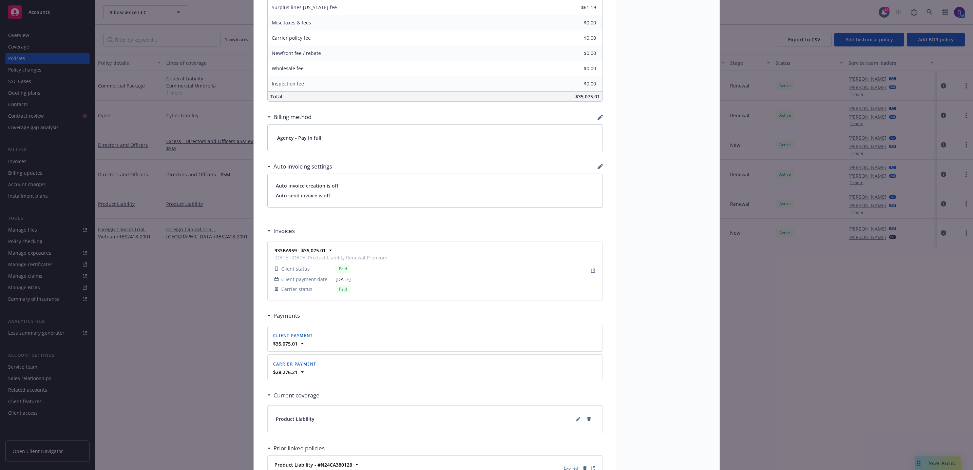
scroll to position [494, 0]
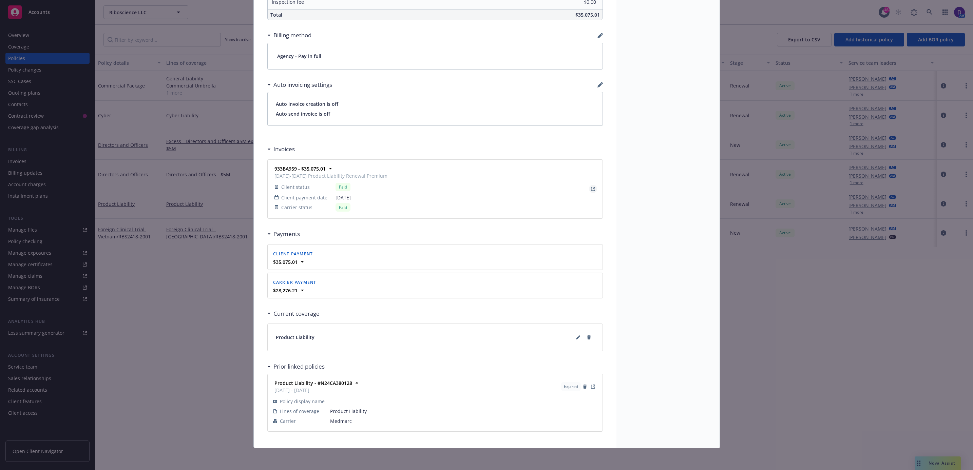
click at [592, 187] on icon "View Invoice" at bounding box center [593, 188] width 2 height 2
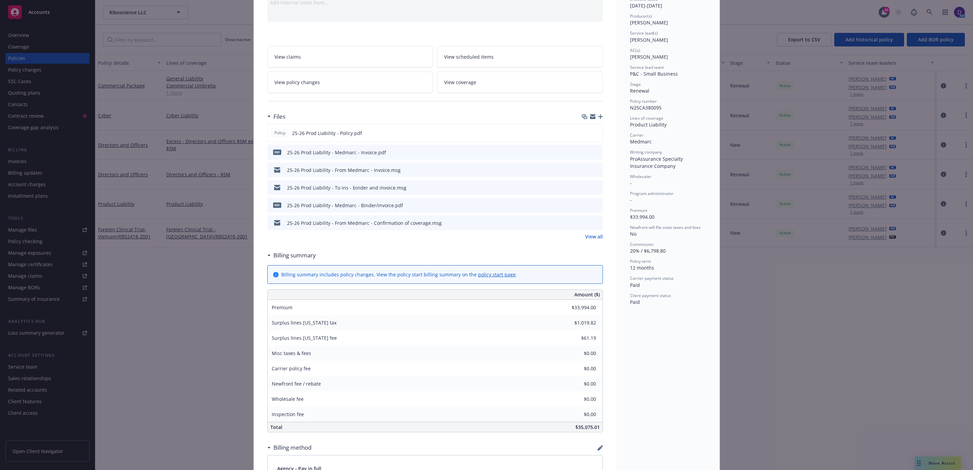
scroll to position [0, 0]
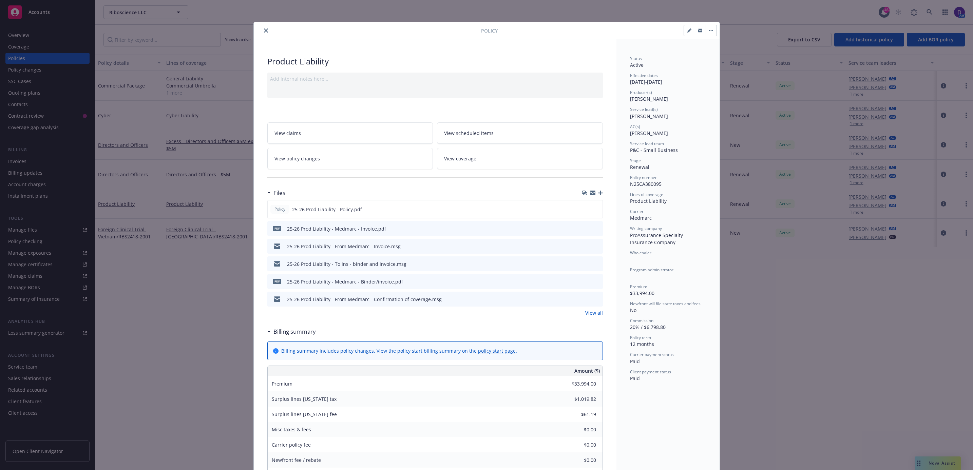
click at [264, 31] on icon "close" at bounding box center [266, 31] width 4 height 4
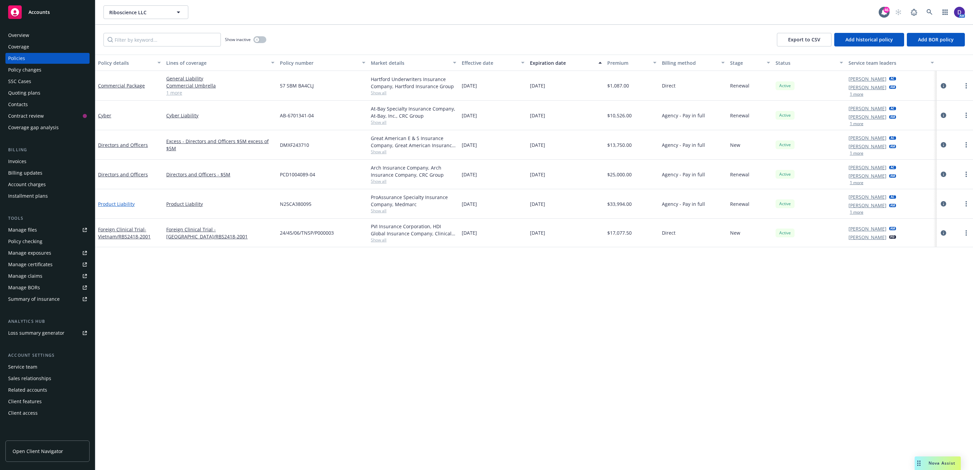
click at [113, 205] on link "Product Liability" at bounding box center [116, 204] width 37 height 6
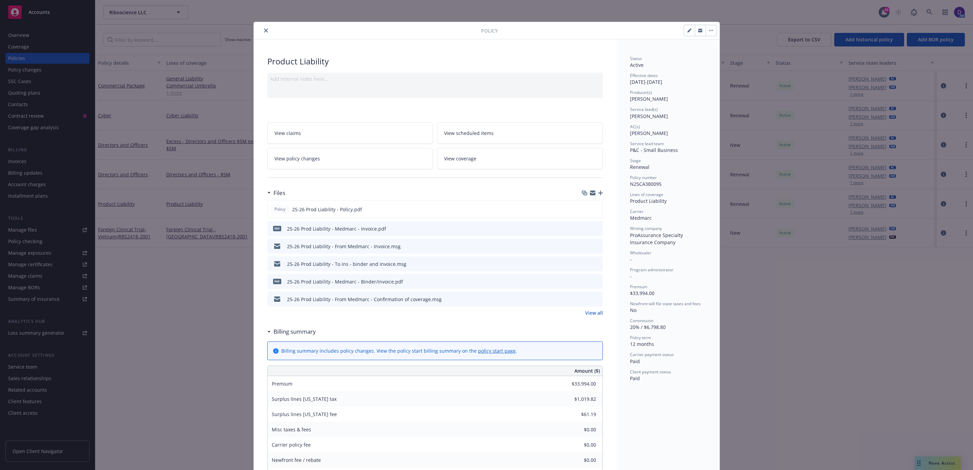
scroll to position [20, 0]
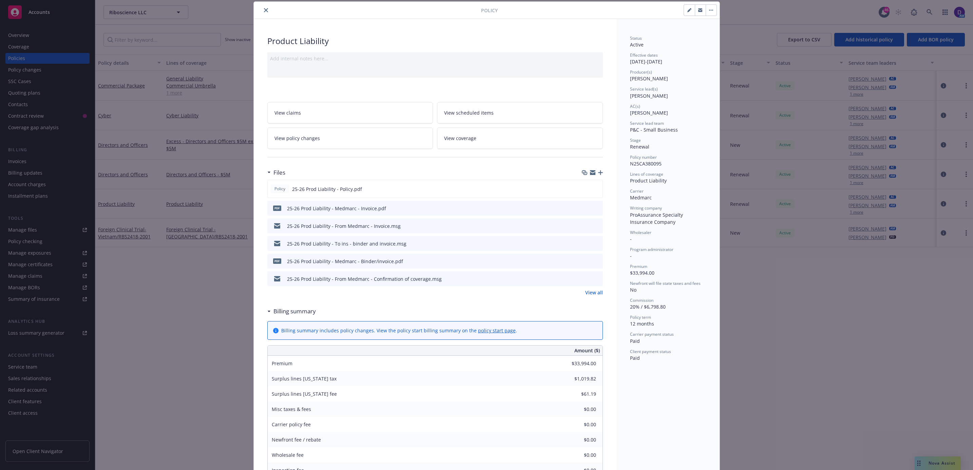
click at [264, 12] on icon "close" at bounding box center [266, 10] width 4 height 4
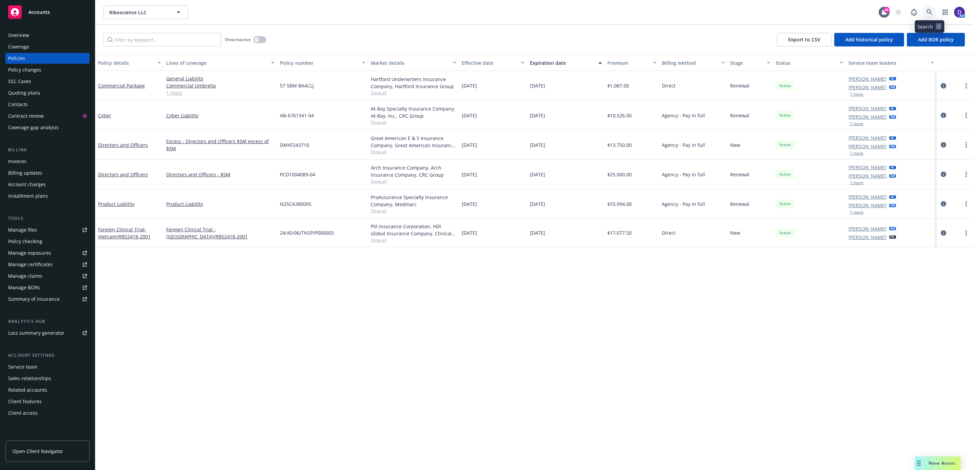
click at [927, 14] on icon at bounding box center [930, 12] width 6 height 6
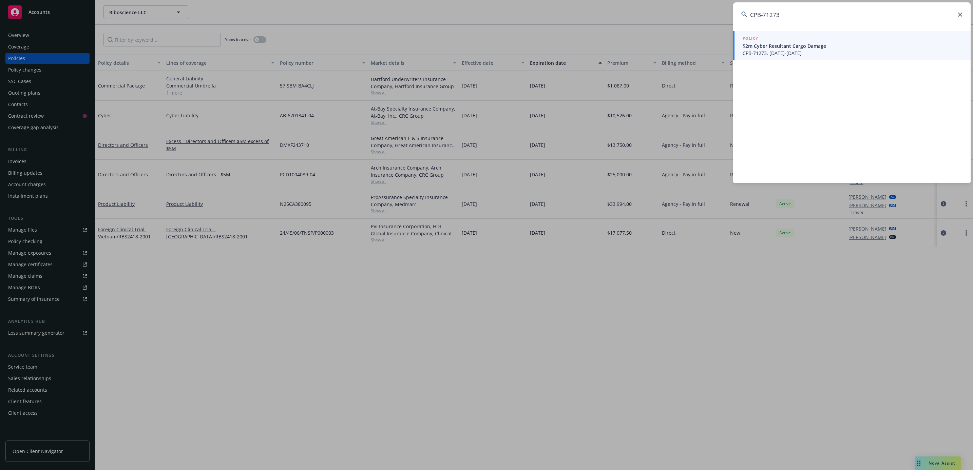
type input "CPB-71273"
click at [759, 55] on span "CPB-71273, 06/05/2025-06/30/2026" at bounding box center [853, 53] width 220 height 7
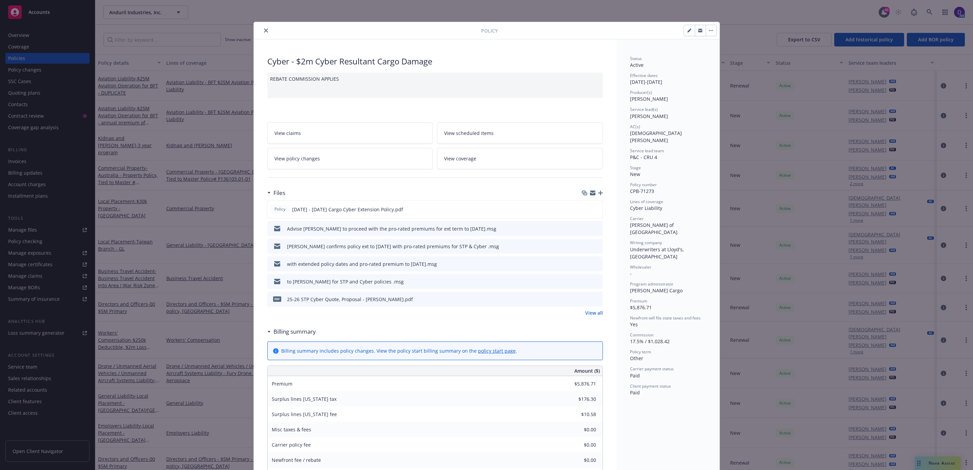
click at [262, 30] on button "close" at bounding box center [266, 30] width 8 height 8
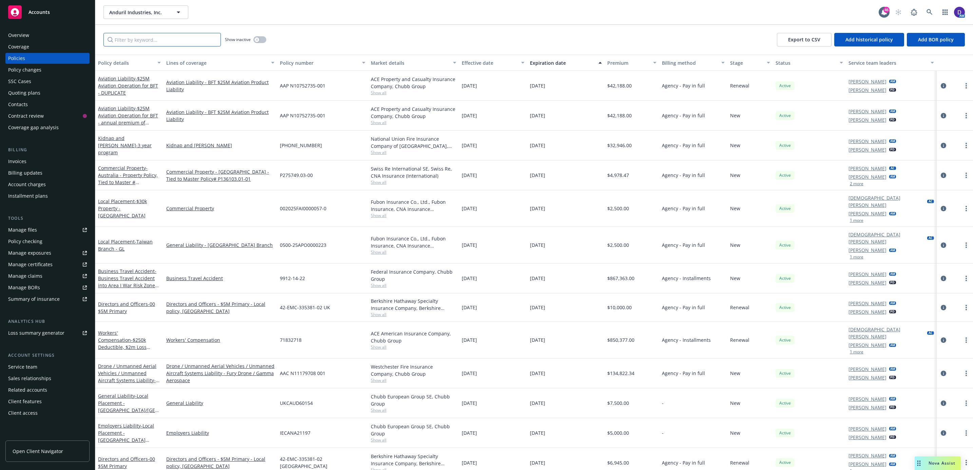
click at [178, 40] on input "Filter by keyword..." at bounding box center [161, 40] width 117 height 14
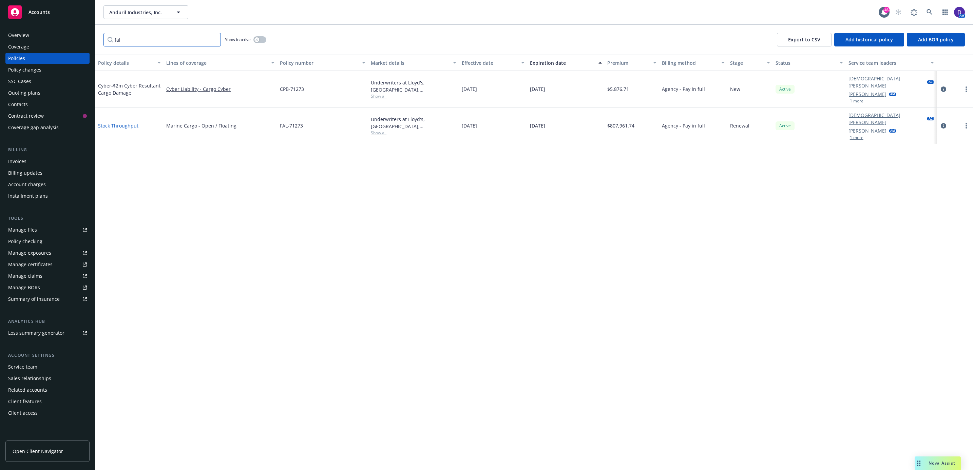
type input "fal"
click at [111, 122] on link "Stock Throughput" at bounding box center [118, 125] width 40 height 6
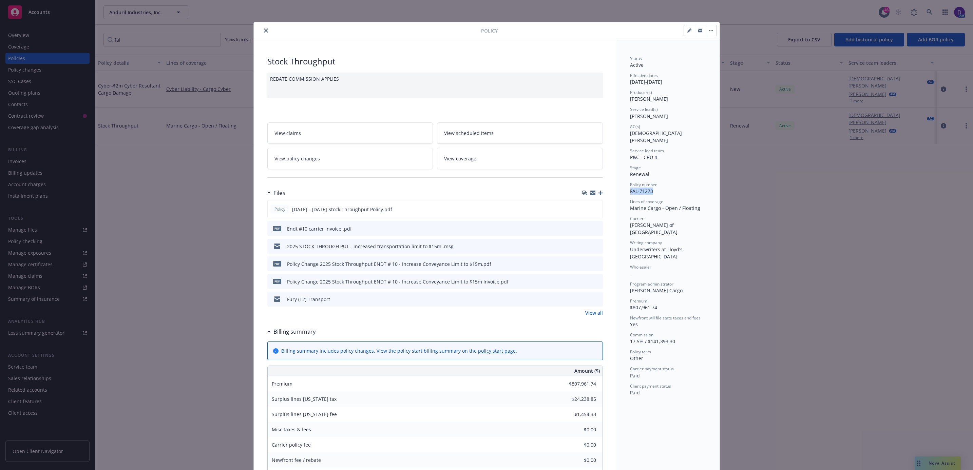
drag, startPoint x: 656, startPoint y: 189, endPoint x: 624, endPoint y: 186, distance: 31.7
click at [624, 186] on div "Status Active Effective dates 06/05/2025 - 06/30/2026 Producer(s) Adam Johnson …" at bounding box center [668, 473] width 103 height 869
copy span "FAL-71273"
drag, startPoint x: 656, startPoint y: 289, endPoint x: 626, endPoint y: 289, distance: 29.2
click at [630, 298] on div "Premium $807,961.74" at bounding box center [668, 304] width 76 height 13
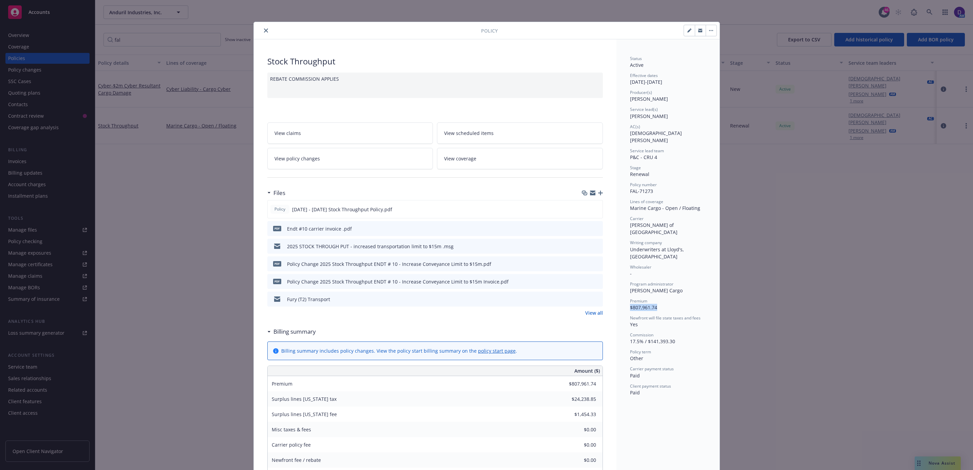
copy span "$807,961.74"
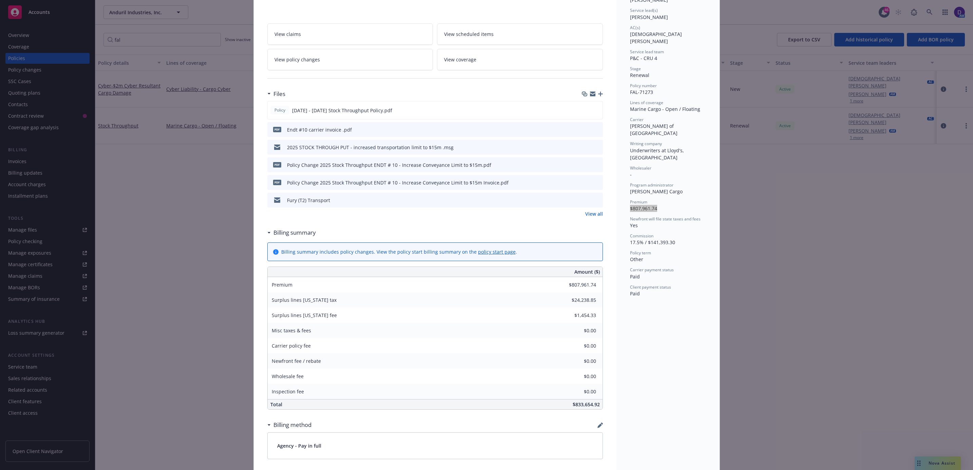
scroll to position [305, 0]
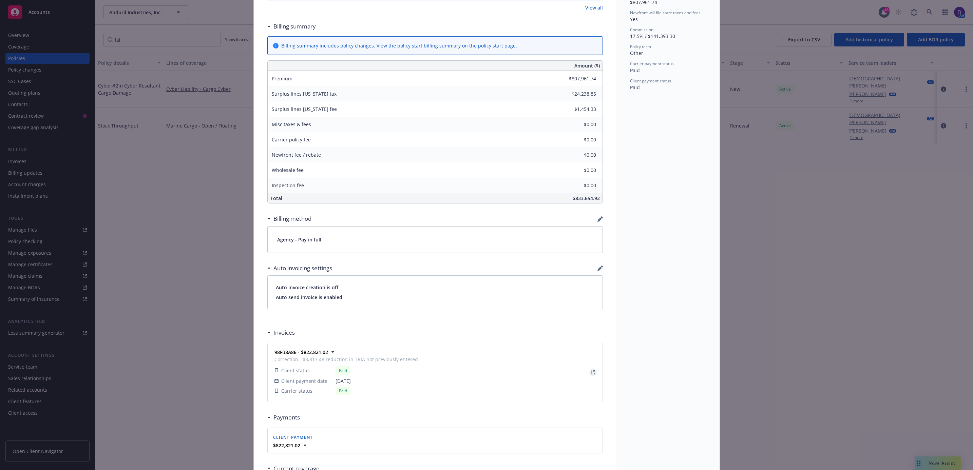
click at [591, 374] on icon "View Invoice" at bounding box center [593, 373] width 4 height 4
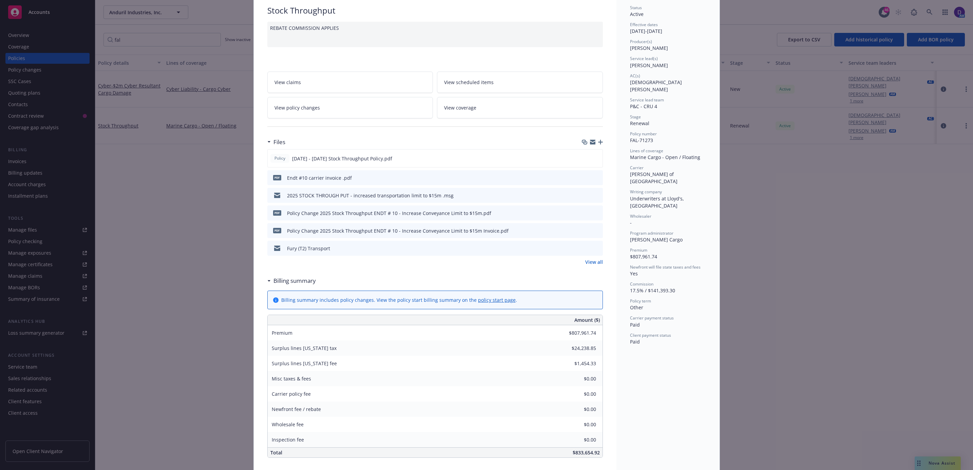
scroll to position [0, 0]
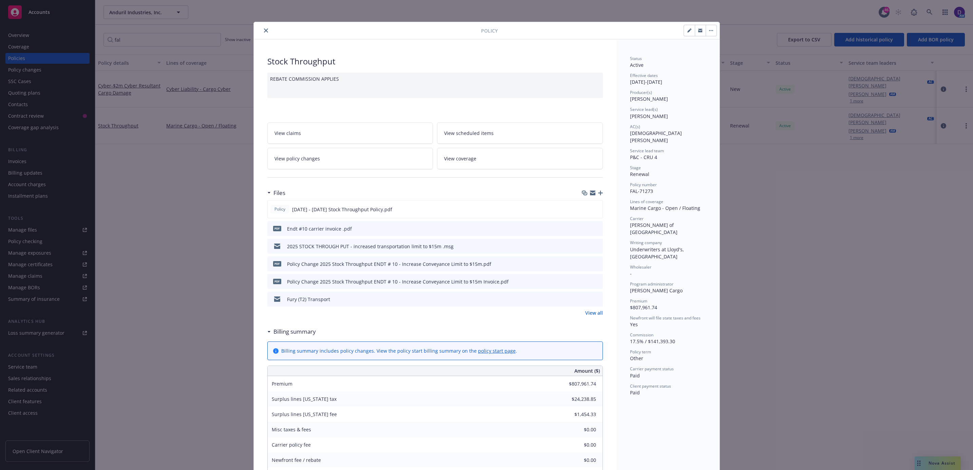
click at [264, 32] on icon "close" at bounding box center [266, 31] width 4 height 4
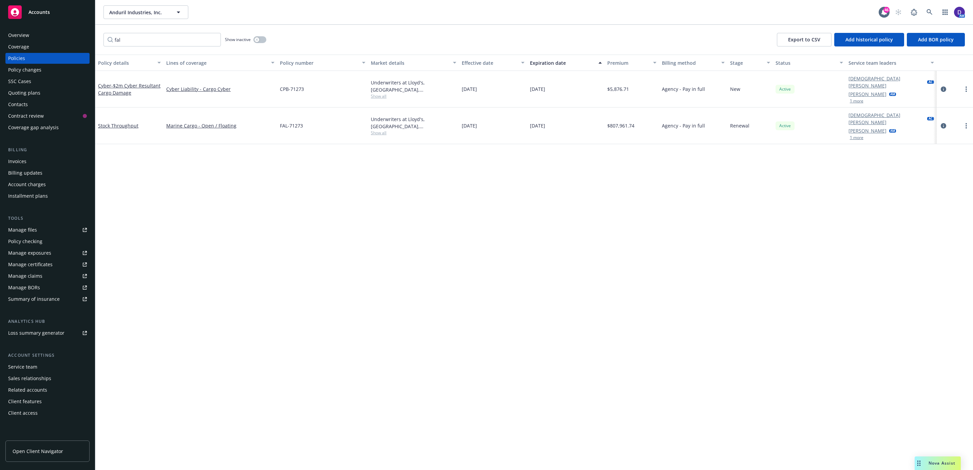
click at [43, 36] on div "Overview" at bounding box center [47, 35] width 79 height 11
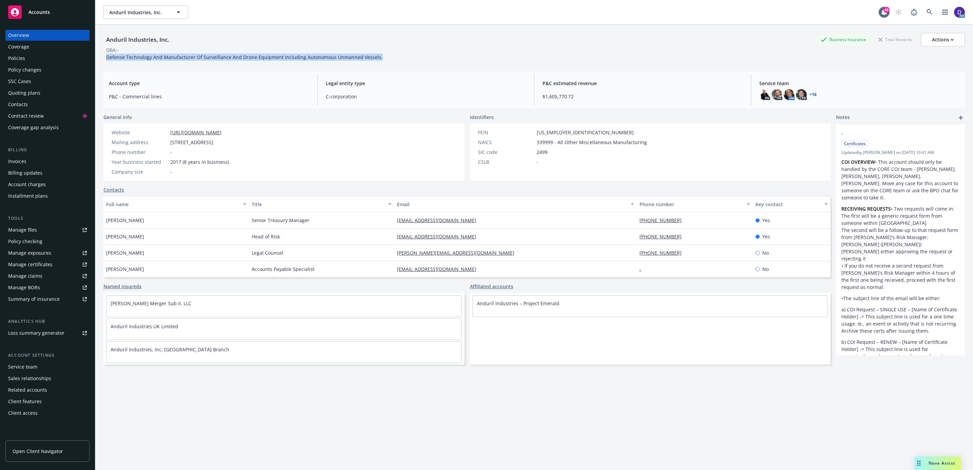
drag, startPoint x: 151, startPoint y: 61, endPoint x: 103, endPoint y: 59, distance: 47.9
click at [103, 59] on div "Anduril Industries, Inc. Business Insurance Total Rewards Actions DBA: - Defens…" at bounding box center [534, 45] width 862 height 41
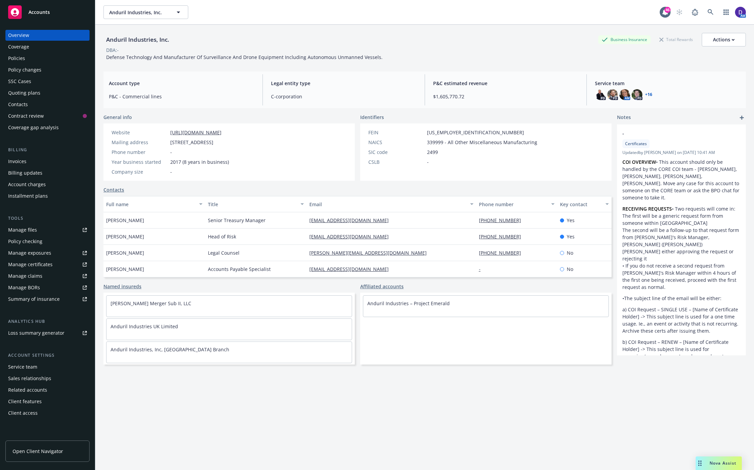
click at [130, 65] on div "Anduril Industries, Inc. Business Insurance Total Rewards Actions DBA: - Defens…" at bounding box center [424, 45] width 643 height 41
drag, startPoint x: 151, startPoint y: 59, endPoint x: 104, endPoint y: 56, distance: 46.6
click at [104, 56] on div "Defense Technology And Manufacturer Of Surveillance And Drone Equipment Includi…" at bounding box center [244, 57] width 282 height 7
copy span "Defense Technology"
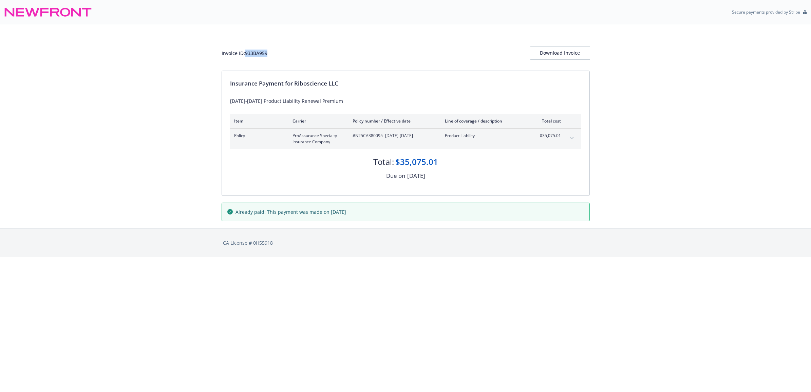
drag, startPoint x: 277, startPoint y: 53, endPoint x: 246, endPoint y: 56, distance: 31.1
click at [246, 56] on div "Invoice ID: 933BA959 Download Invoice" at bounding box center [406, 53] width 368 height 14
copy div "933BA959"
click at [559, 55] on div "Download Invoice" at bounding box center [559, 52] width 59 height 13
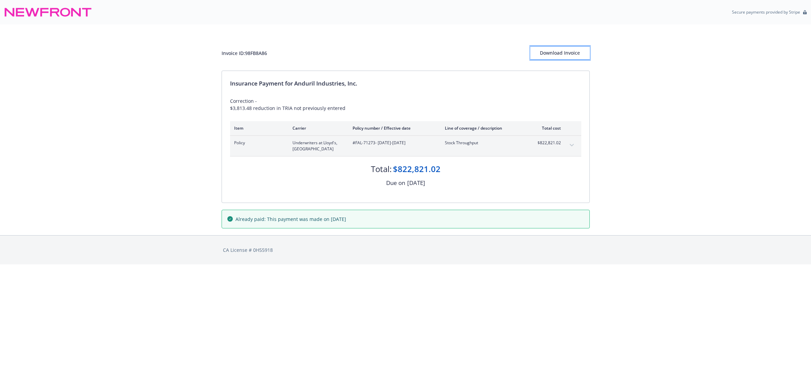
click at [557, 56] on div "Download Invoice" at bounding box center [559, 52] width 59 height 13
